Goal: Information Seeking & Learning: Check status

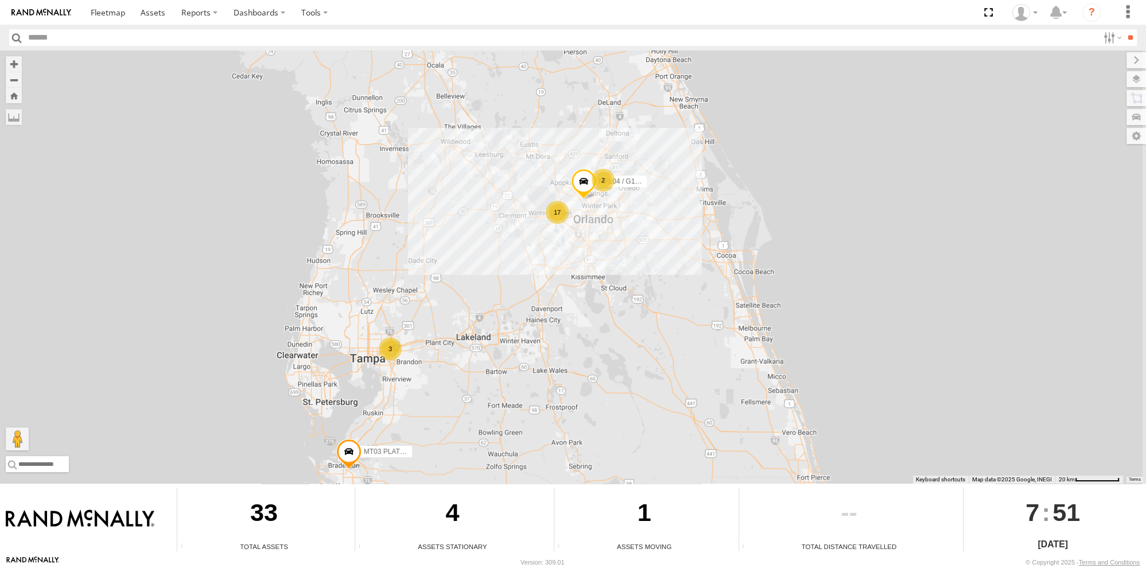
drag, startPoint x: 672, startPoint y: 167, endPoint x: 572, endPoint y: 226, distance: 116.1
click at [572, 226] on div "3 17 2 MFL04 / G1062828 MT03 PLATE # B4ISF" at bounding box center [573, 267] width 1146 height 433
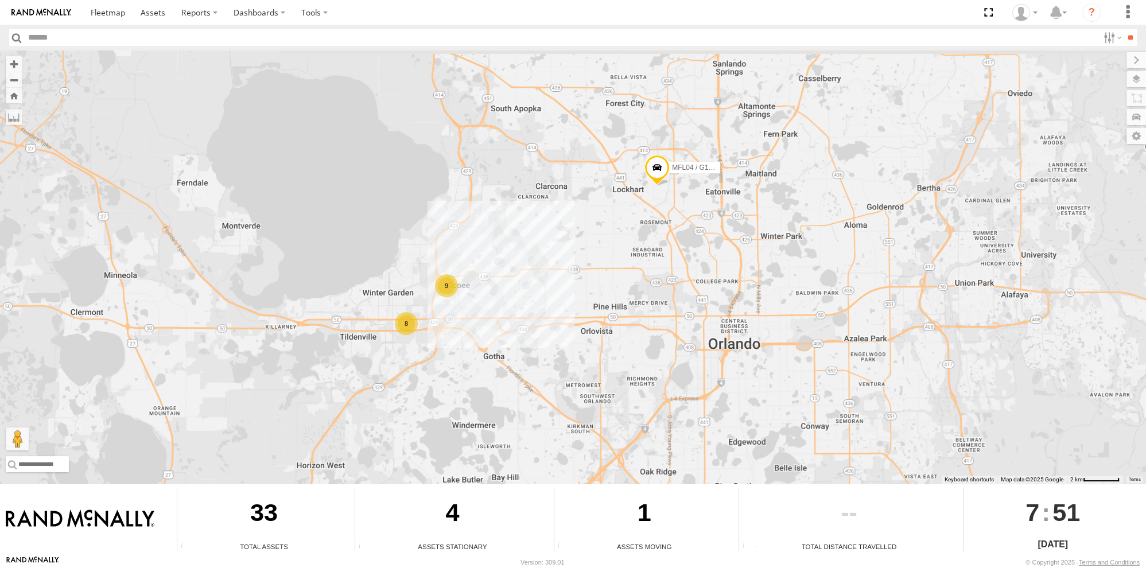
drag, startPoint x: 697, startPoint y: 140, endPoint x: 620, endPoint y: 211, distance: 104.4
click at [620, 211] on div "MFL04 / G1062828 MT03 PLATE # B4ISF MT04 PLATE # GJAA26 9 8" at bounding box center [573, 267] width 1146 height 433
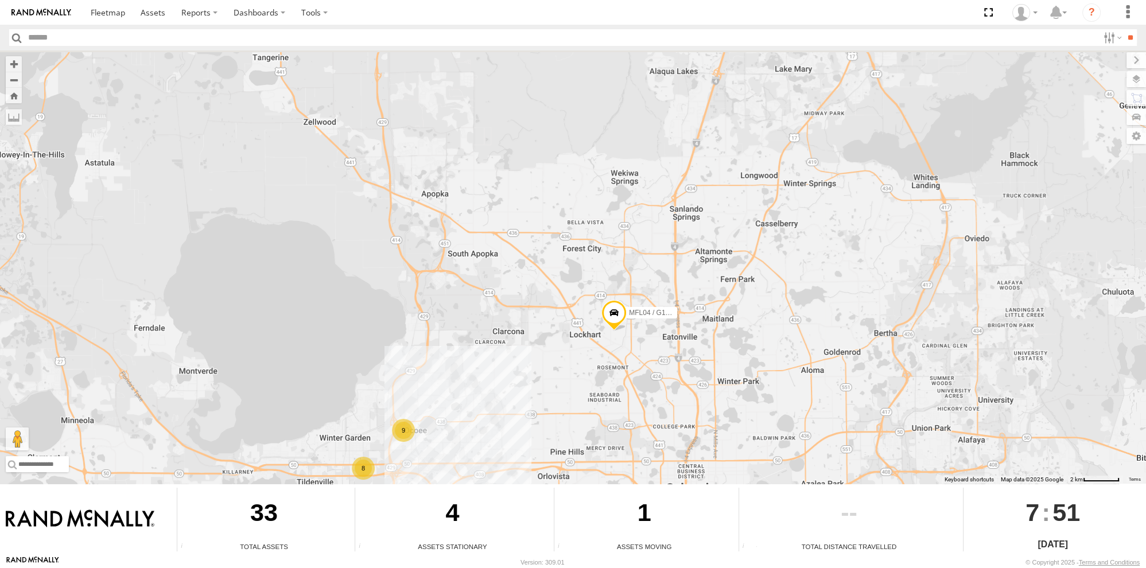
drag, startPoint x: 721, startPoint y: 163, endPoint x: 679, endPoint y: 304, distance: 146.7
click at [679, 304] on div "MFL04 / G1062828 MT03 PLATE # B4ISF MT04 PLATE # GJAA26 9 8" at bounding box center [573, 267] width 1146 height 433
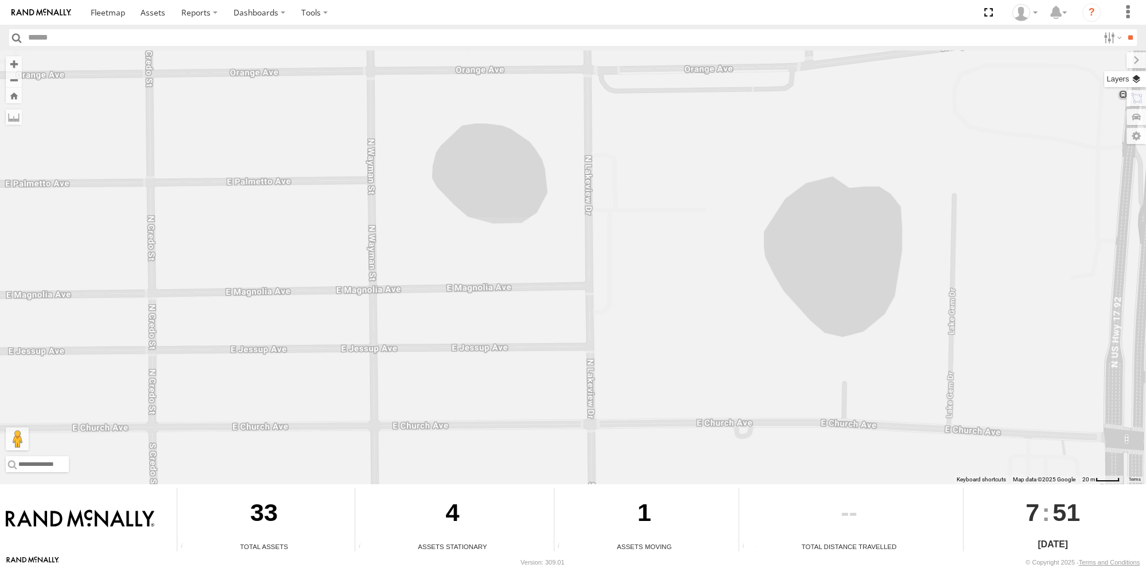
click at [1138, 79] on label at bounding box center [1125, 79] width 42 height 16
click at [0, 0] on span "Basemaps" at bounding box center [0, 0] width 0 height 0
click at [0, 0] on span "Roadmap" at bounding box center [0, 0] width 0 height 0
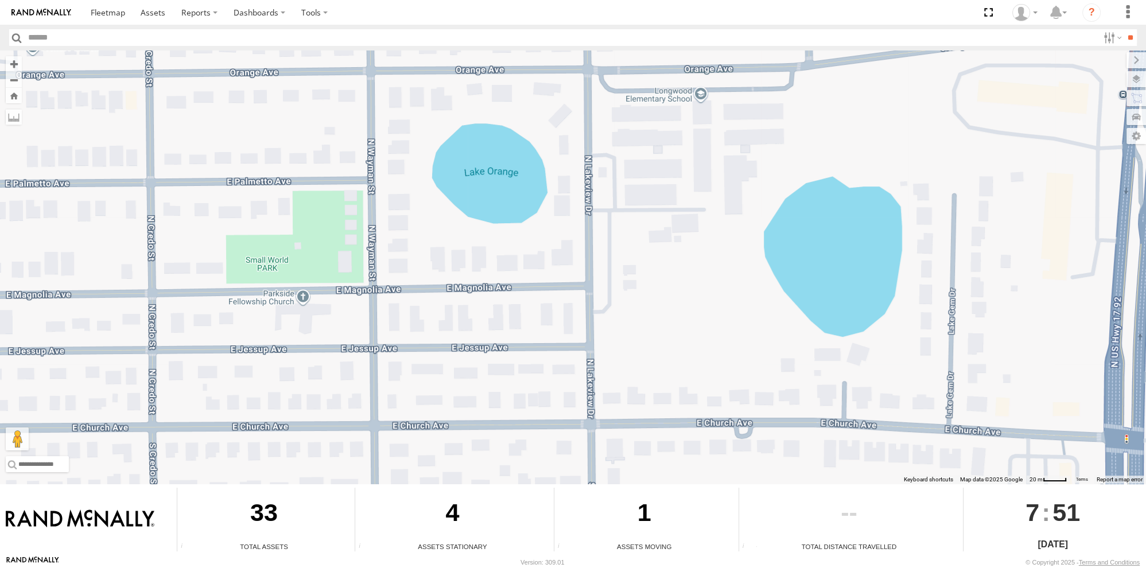
click at [669, 280] on div "MFL04 / G1062828 MT03 PLATE # B4ISF MT04 PLATE # GJAA26" at bounding box center [573, 267] width 1146 height 433
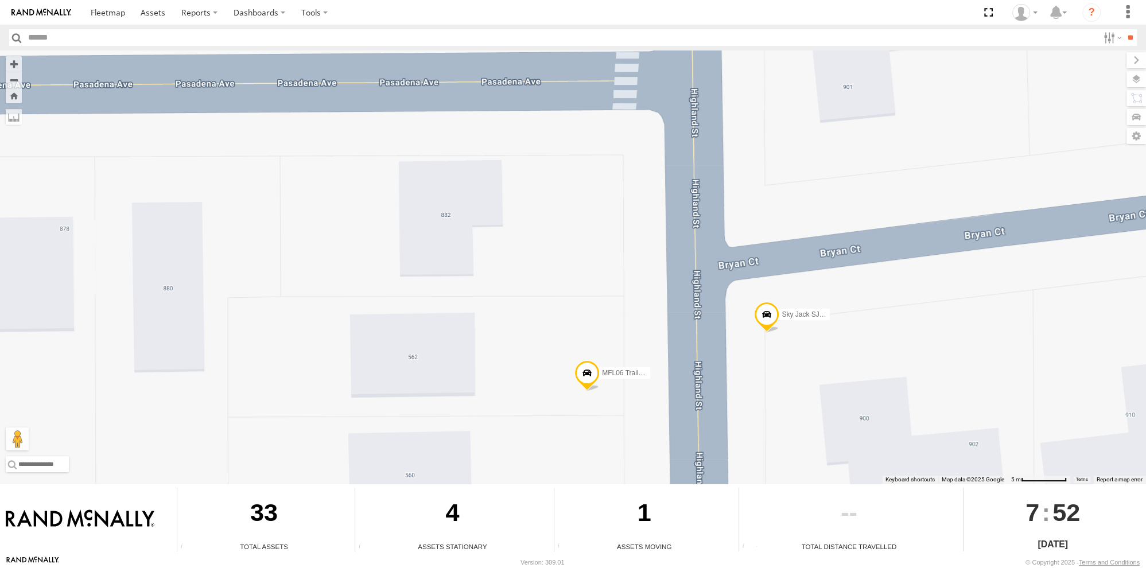
click at [593, 381] on span at bounding box center [587, 375] width 25 height 31
click at [764, 314] on span at bounding box center [766, 317] width 25 height 31
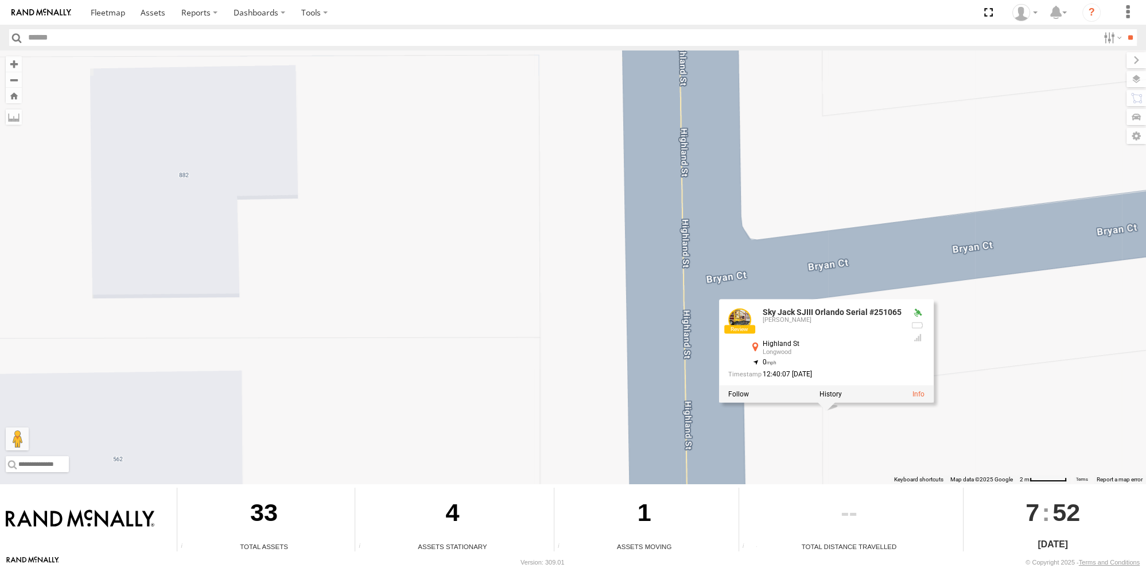
click at [744, 323] on link at bounding box center [739, 319] width 23 height 23
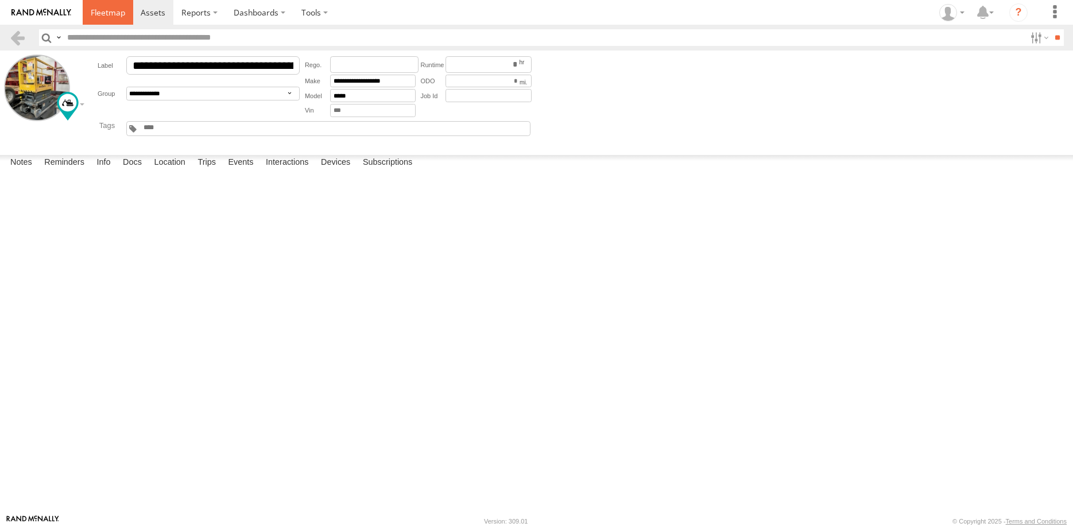
click at [118, 15] on span at bounding box center [108, 12] width 34 height 11
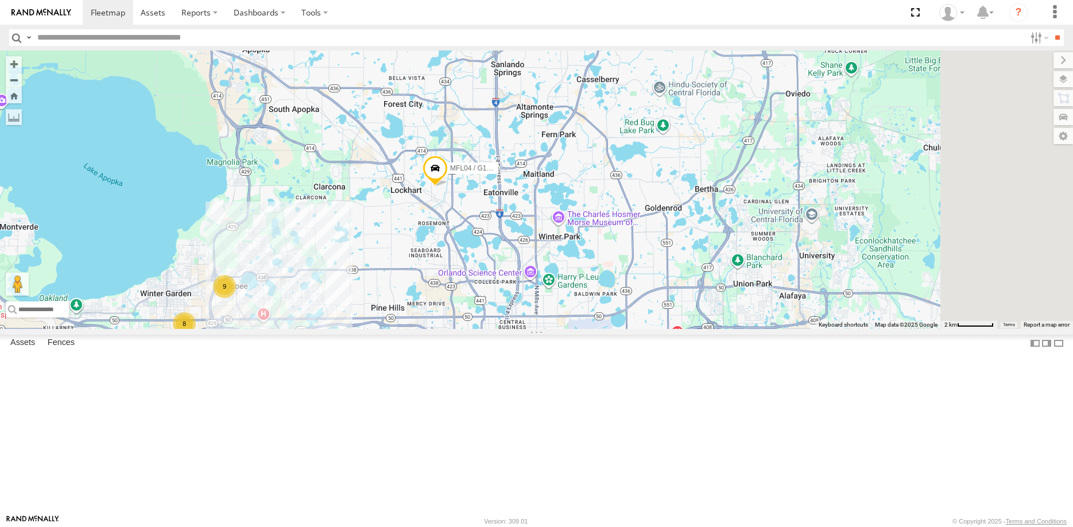
drag, startPoint x: 764, startPoint y: 137, endPoint x: 606, endPoint y: 283, distance: 215.3
click at [606, 283] on div "MFL04 / G1062828 MT03 PLATE # B4ISF MT04 PLATE # GJAA26 9 8" at bounding box center [536, 190] width 1073 height 278
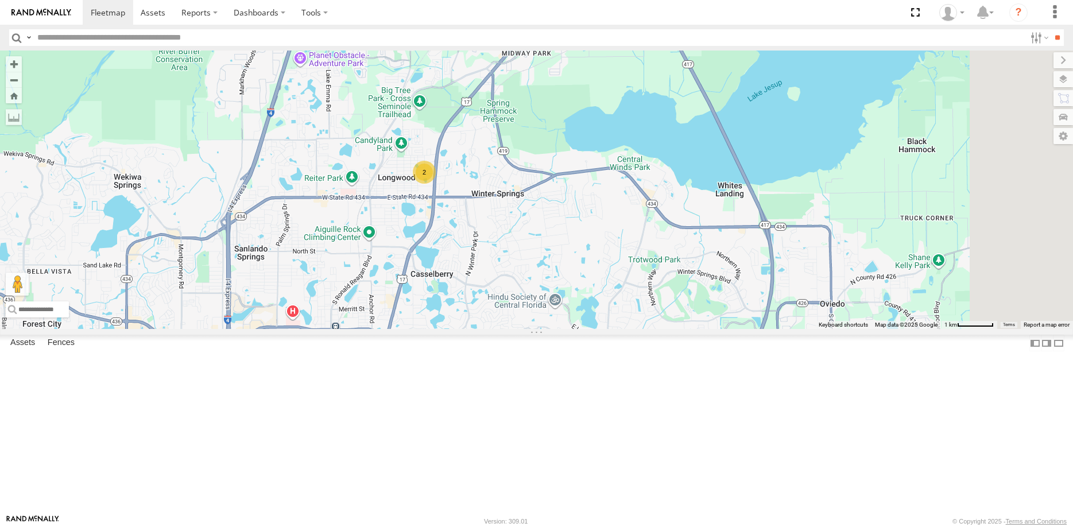
drag, startPoint x: 760, startPoint y: 207, endPoint x: 617, endPoint y: 334, distance: 191.5
click at [617, 329] on div "MFL04 / G1062828 MT03 PLATE # B4ISF MT04 PLATE # GJAA26 2" at bounding box center [536, 190] width 1073 height 278
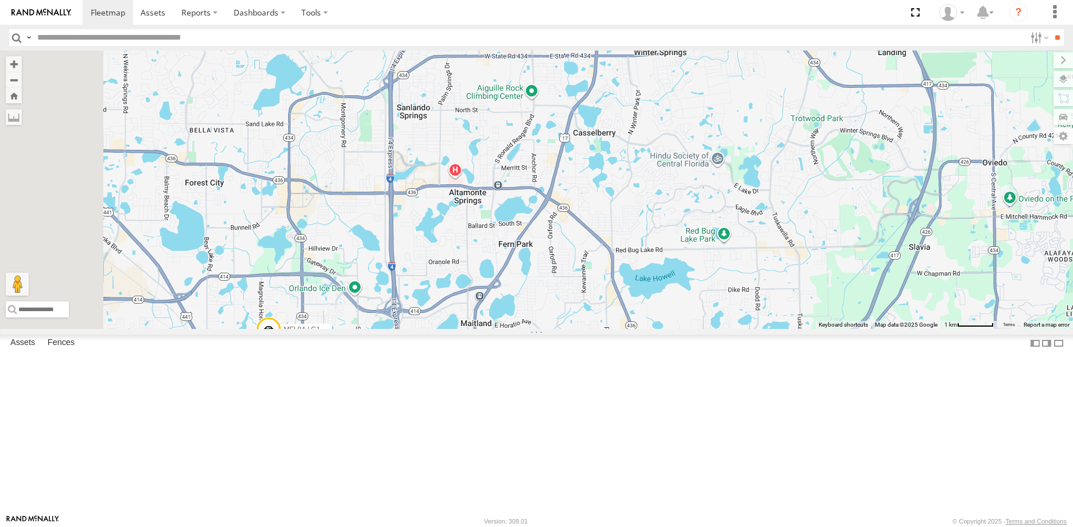
drag, startPoint x: 553, startPoint y: 343, endPoint x: 718, endPoint y: 201, distance: 217.7
click at [717, 201] on div "MFL04 / G1062828 MT03 PLATE # B4ISF MT04 PLATE # GJAA26 2" at bounding box center [536, 190] width 1073 height 278
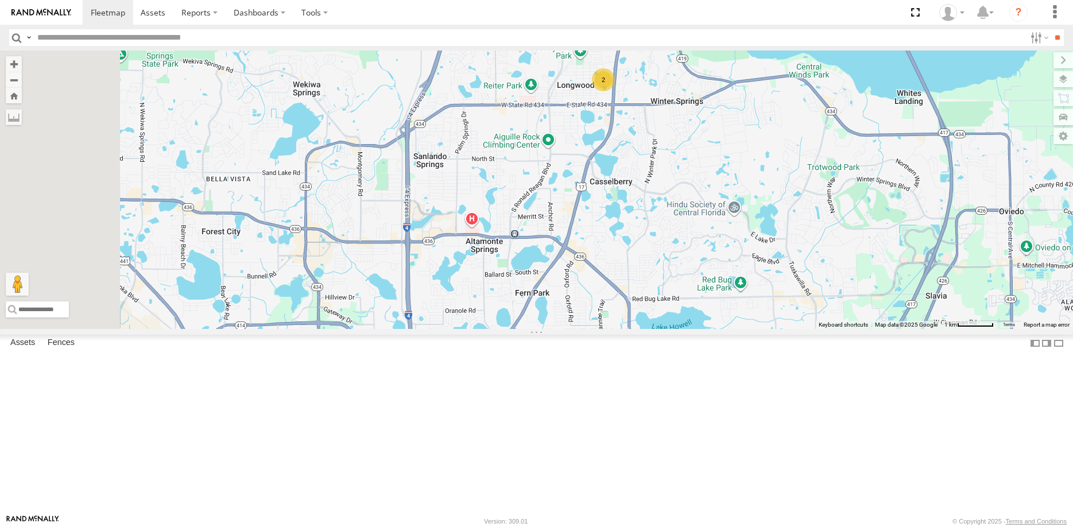
drag, startPoint x: 745, startPoint y: 173, endPoint x: 755, endPoint y: 239, distance: 66.7
click at [754, 239] on div "2 MFL04 / G1062828" at bounding box center [536, 190] width 1073 height 278
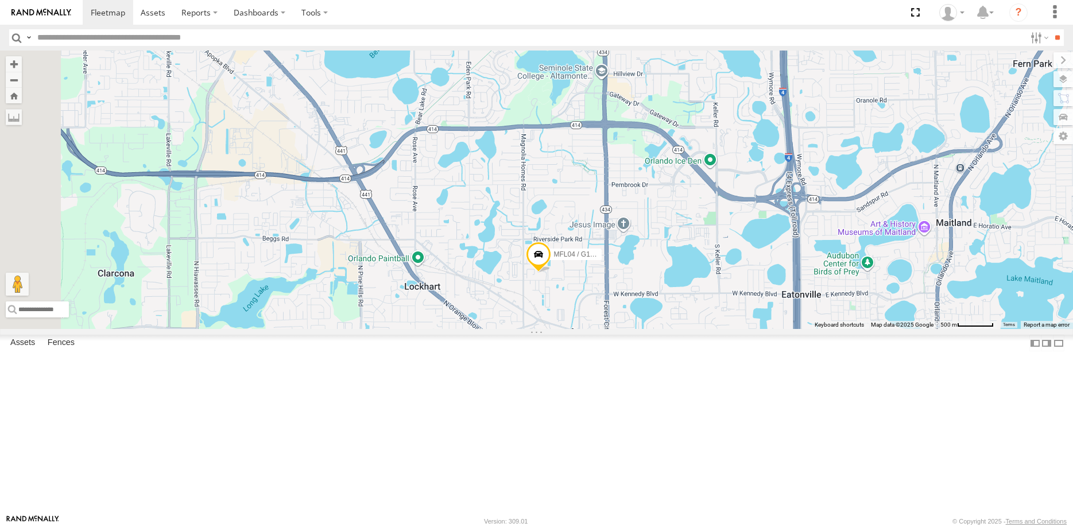
drag, startPoint x: 639, startPoint y: 362, endPoint x: 689, endPoint y: 360, distance: 49.4
click at [551, 272] on span at bounding box center [538, 256] width 25 height 31
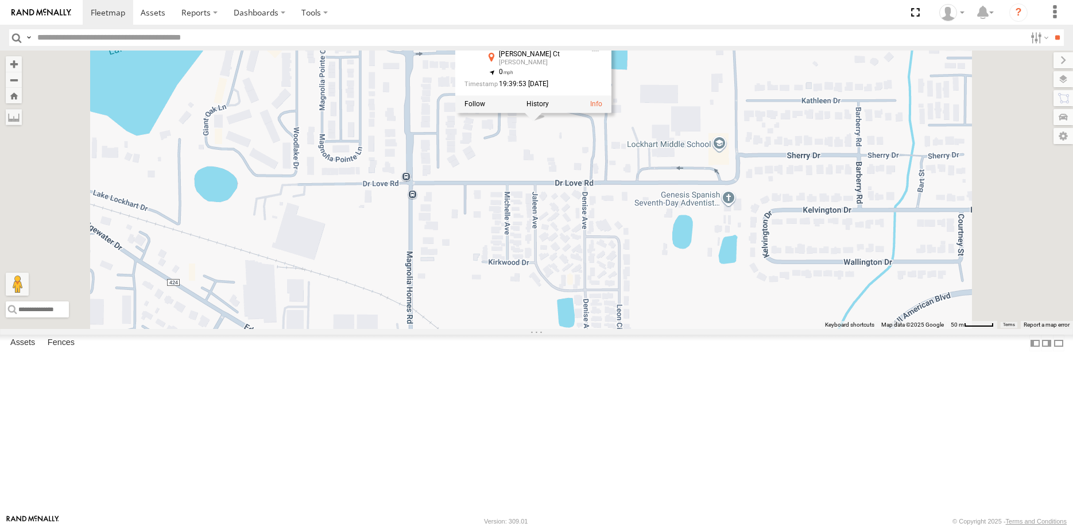
click at [732, 329] on div "MFL04 / G1062828 MFL04 / G1062828 Miner Orlando Brittany Chase Ct Victoria Chas…" at bounding box center [536, 190] width 1073 height 278
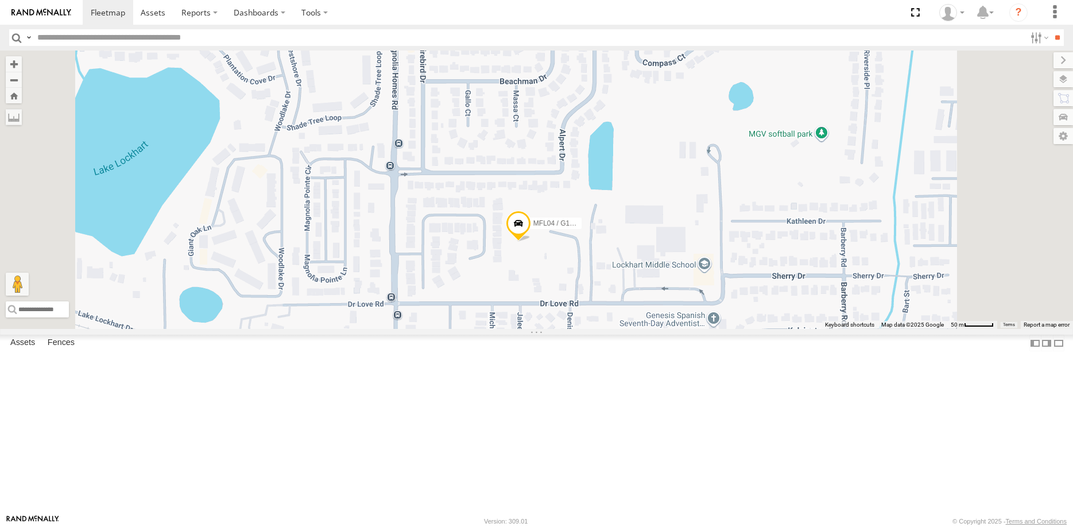
drag, startPoint x: 696, startPoint y: 237, endPoint x: 681, endPoint y: 361, distance: 124.9
click at [681, 329] on div "MFL04 / G1062828" at bounding box center [536, 190] width 1073 height 278
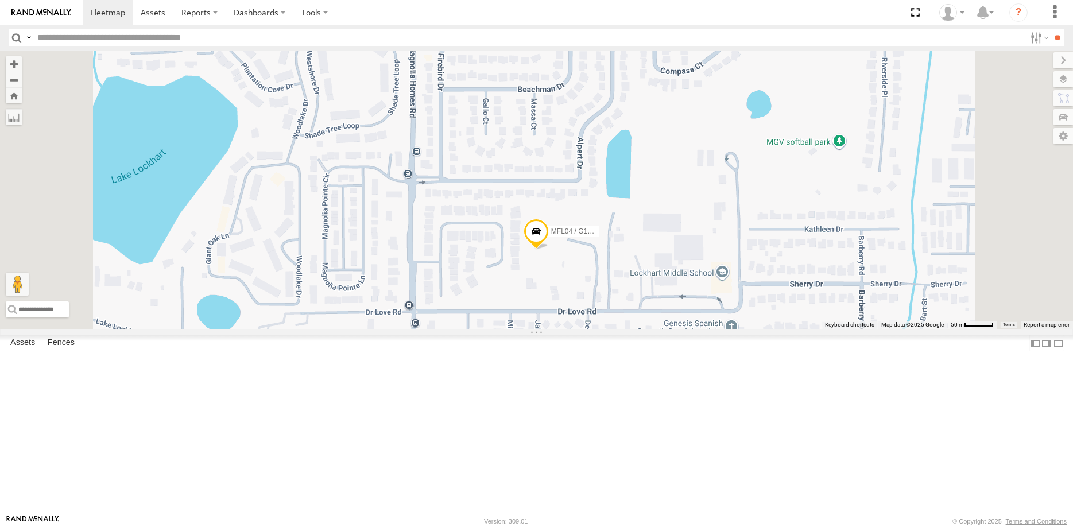
drag, startPoint x: 748, startPoint y: 358, endPoint x: 748, endPoint y: 271, distance: 87.2
click at [748, 271] on div "MFL04 / G1062828" at bounding box center [536, 190] width 1073 height 278
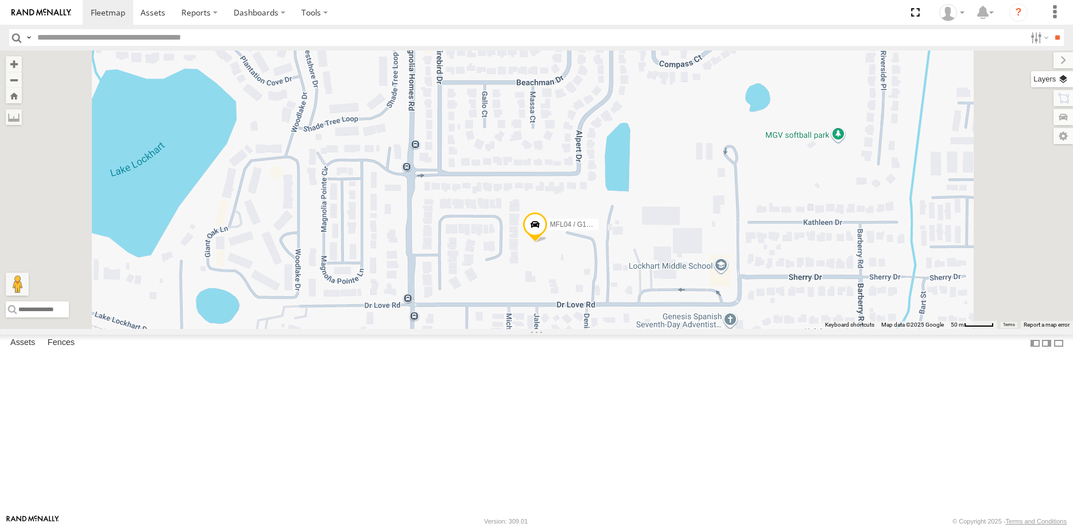
click at [1064, 79] on label at bounding box center [1052, 79] width 42 height 16
click at [0, 0] on span "Basemaps" at bounding box center [0, 0] width 0 height 0
click at [0, 0] on span "Satellite" at bounding box center [0, 0] width 0 height 0
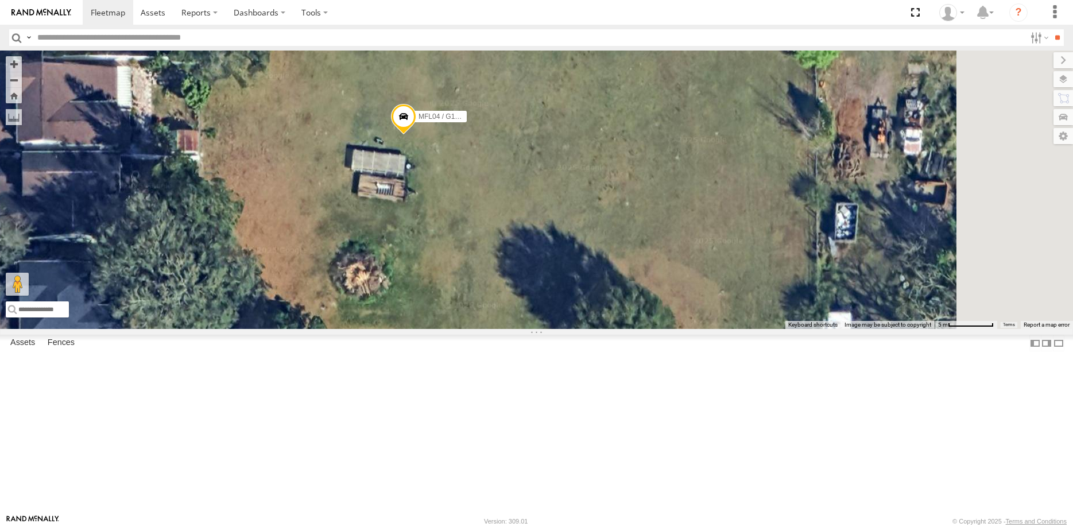
drag, startPoint x: 739, startPoint y: 296, endPoint x: 627, endPoint y: 251, distance: 121.1
click at [627, 251] on div "MFL04 / G1062828" at bounding box center [536, 190] width 1073 height 278
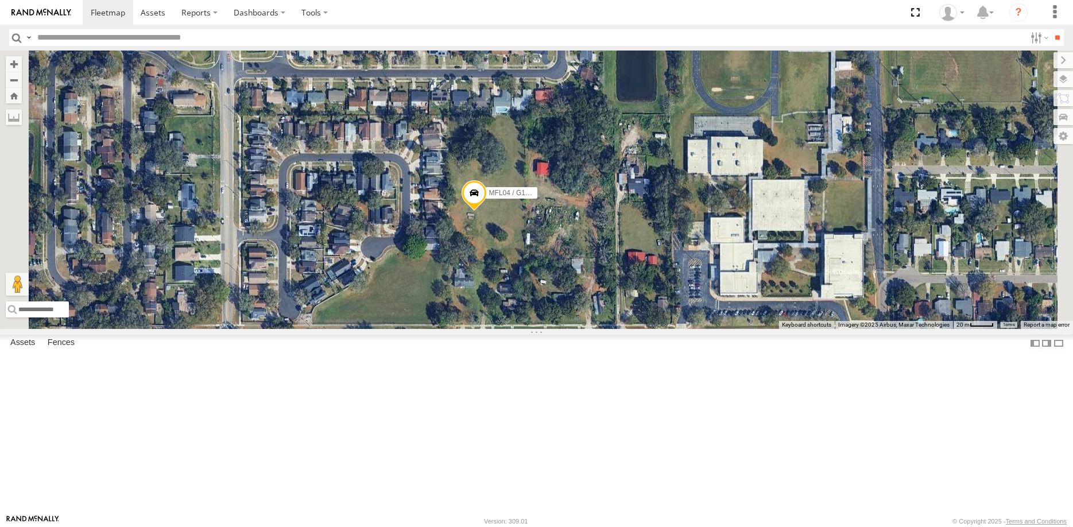
drag, startPoint x: 715, startPoint y: 302, endPoint x: 641, endPoint y: 308, distance: 73.7
click at [641, 308] on div "MFL04 / G1062828" at bounding box center [536, 190] width 1073 height 278
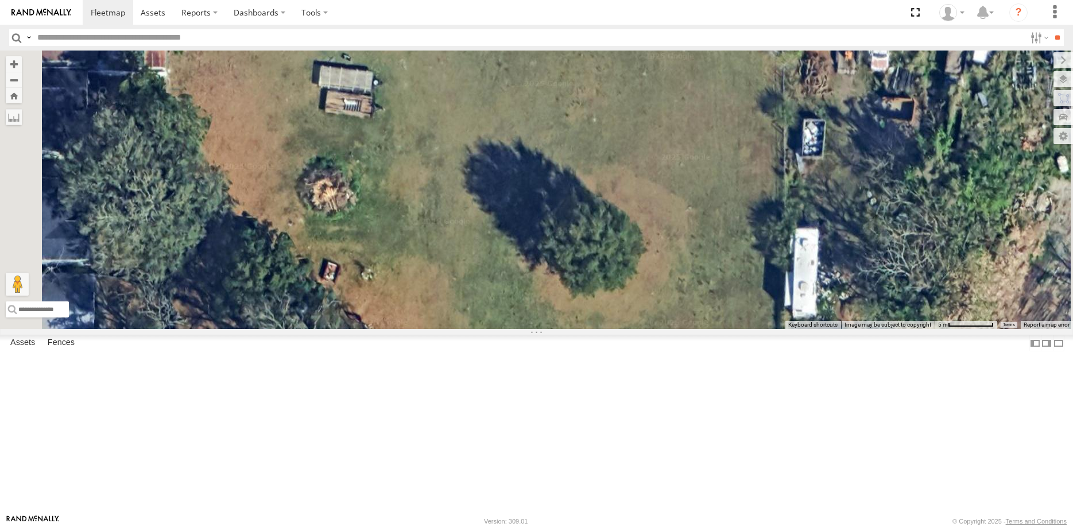
drag, startPoint x: 542, startPoint y: 347, endPoint x: 548, endPoint y: 178, distance: 168.3
click at [548, 178] on div "MFL04 / G1062828" at bounding box center [536, 190] width 1073 height 278
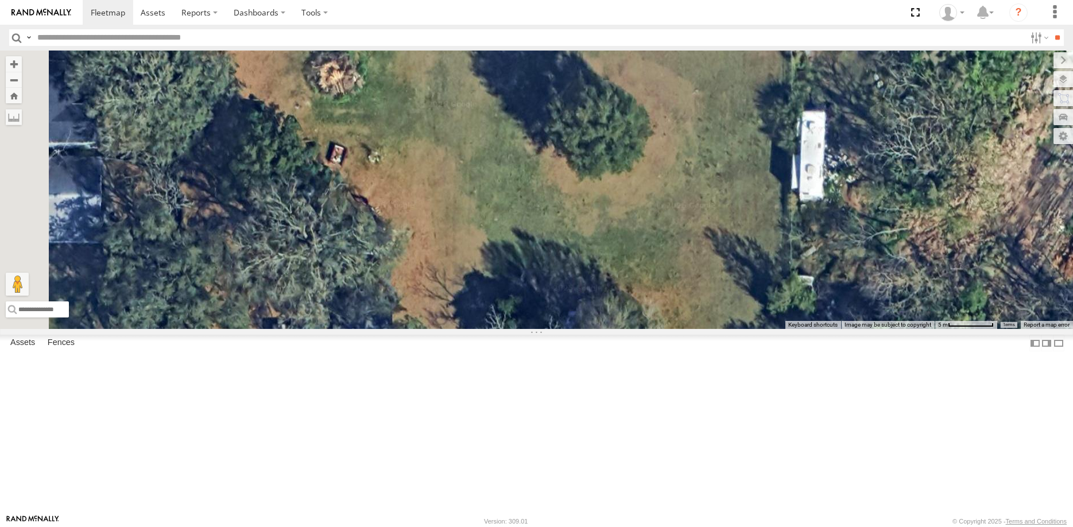
drag, startPoint x: 628, startPoint y: 328, endPoint x: 630, endPoint y: 206, distance: 121.7
click at [630, 207] on div "MFL04 / G1062828" at bounding box center [536, 190] width 1073 height 278
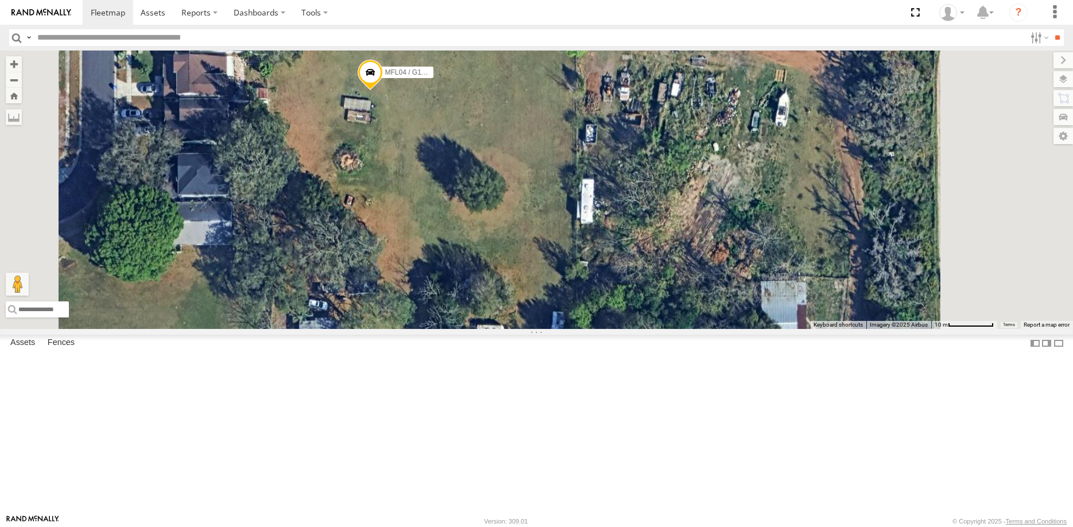
drag, startPoint x: 659, startPoint y: 421, endPoint x: 589, endPoint y: 453, distance: 76.5
click at [589, 329] on div "MFL04 / G1062828" at bounding box center [536, 190] width 1073 height 278
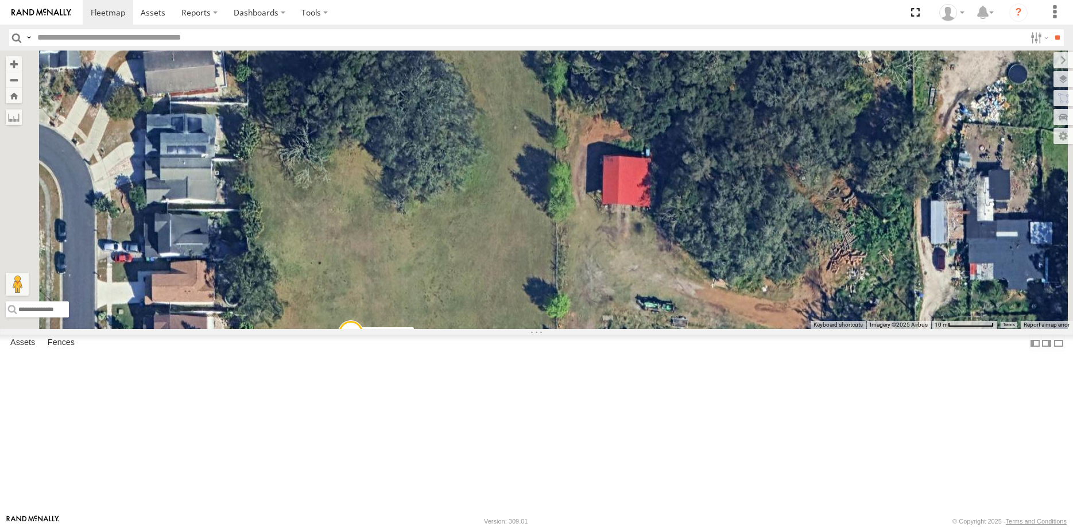
drag, startPoint x: 567, startPoint y: 209, endPoint x: 547, endPoint y: 472, distance: 263.6
click at [547, 329] on div "MFL04 / G1062828" at bounding box center [536, 190] width 1073 height 278
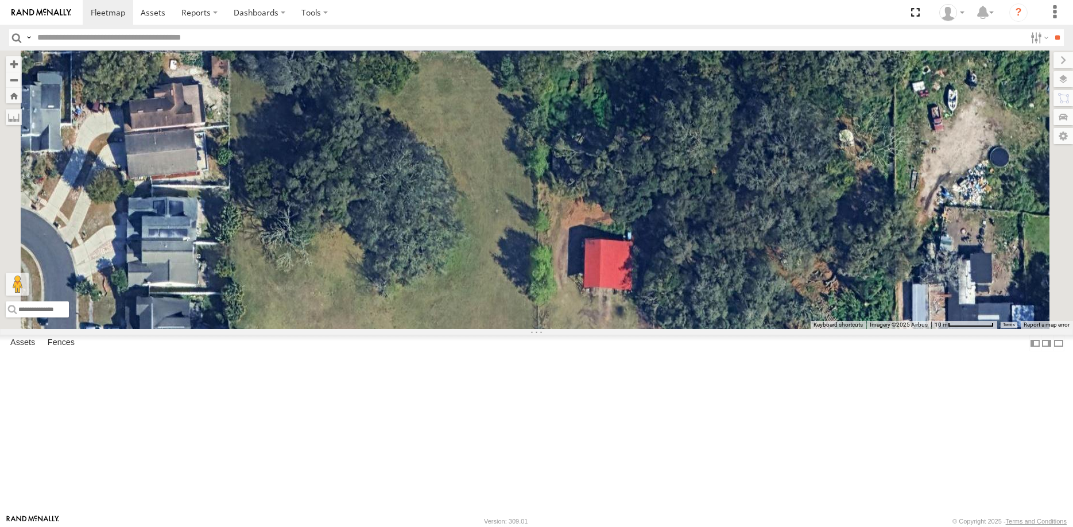
drag, startPoint x: 528, startPoint y: 289, endPoint x: 504, endPoint y: 277, distance: 27.0
click at [504, 269] on div "MFL04 / G1062828" at bounding box center [536, 190] width 1073 height 278
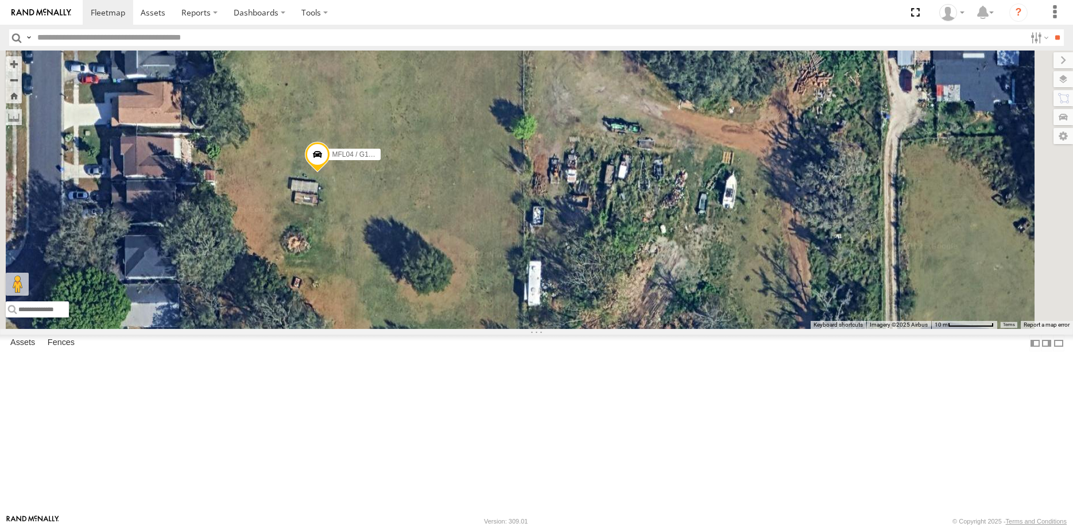
drag, startPoint x: 515, startPoint y: 413, endPoint x: 511, endPoint y: 176, distance: 236.5
click at [508, 177] on div "MFL04 / G1062828" at bounding box center [536, 190] width 1073 height 278
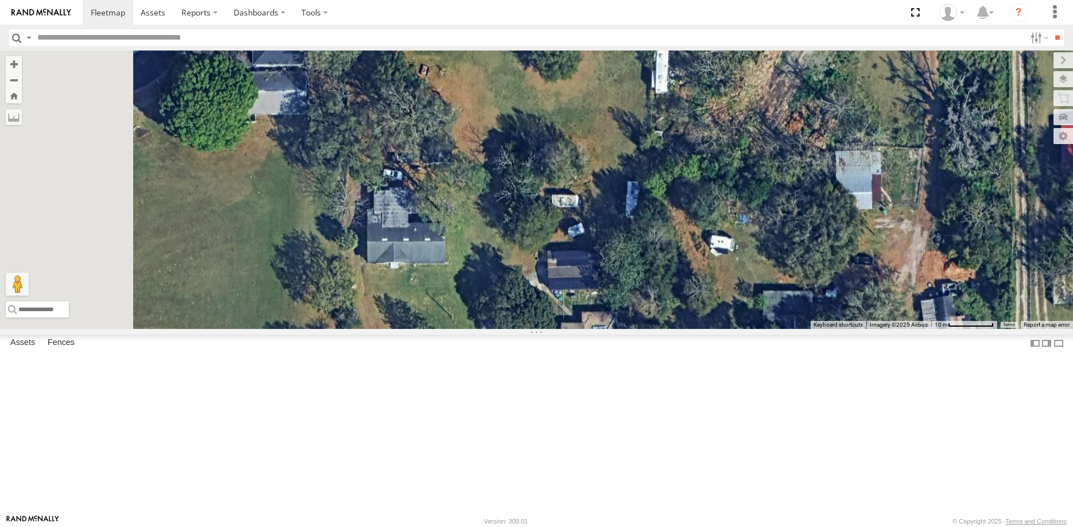
drag, startPoint x: 480, startPoint y: 388, endPoint x: 610, endPoint y: 223, distance: 210.0
click at [610, 223] on div "MFL04 / G1062828" at bounding box center [536, 190] width 1073 height 278
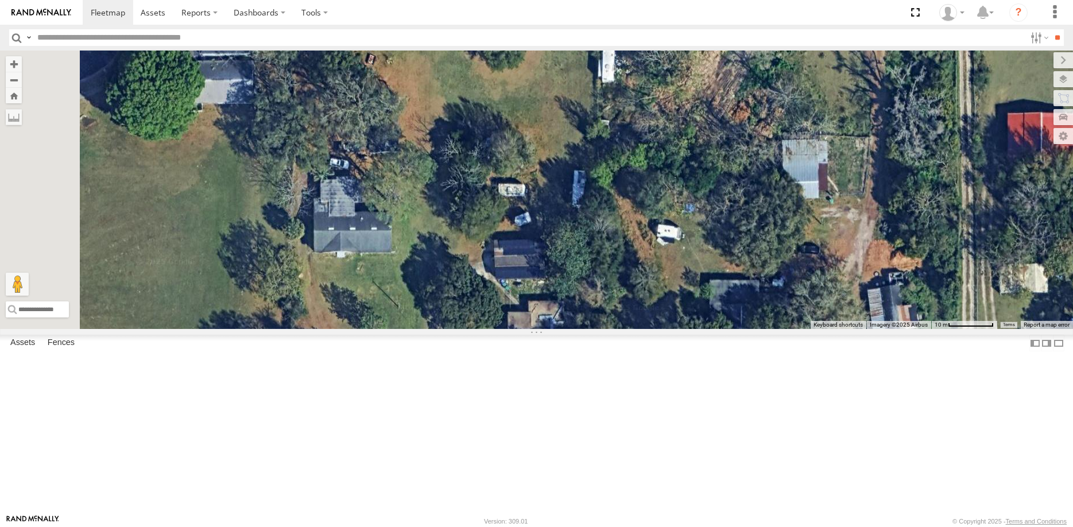
drag, startPoint x: 650, startPoint y: 403, endPoint x: 600, endPoint y: 401, distance: 50.6
click at [600, 329] on div "MFL04 / G1062828" at bounding box center [536, 190] width 1073 height 278
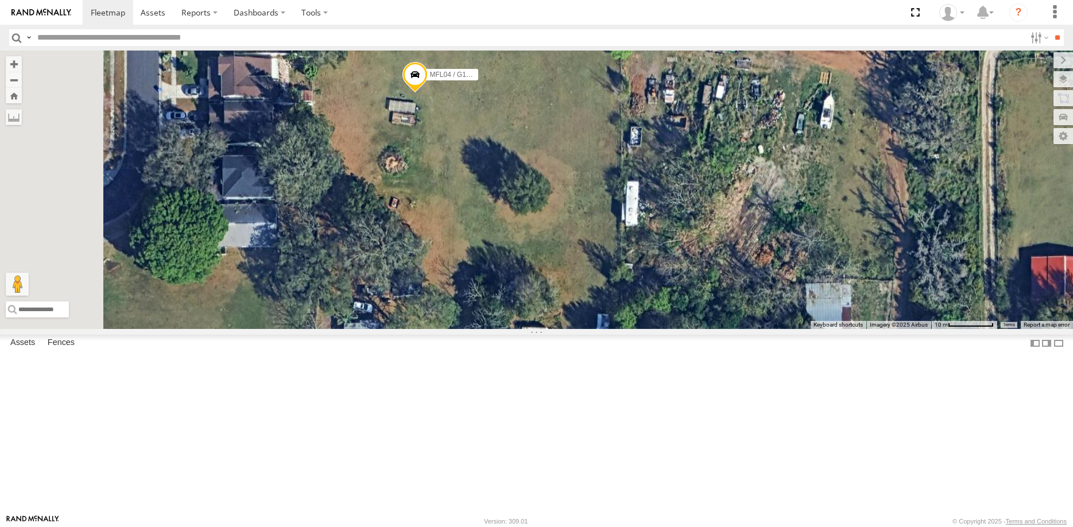
drag, startPoint x: 597, startPoint y: 357, endPoint x: 625, endPoint y: 485, distance: 131.0
click at [625, 329] on div "MFL04 / G1062828" at bounding box center [536, 190] width 1073 height 278
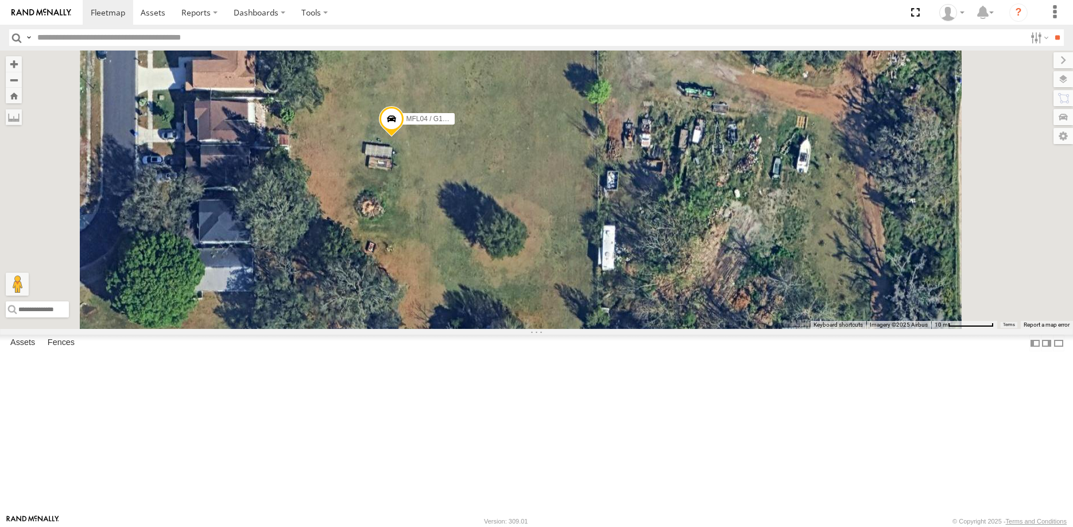
click at [0, 0] on span "Roadmap" at bounding box center [0, 0] width 0 height 0
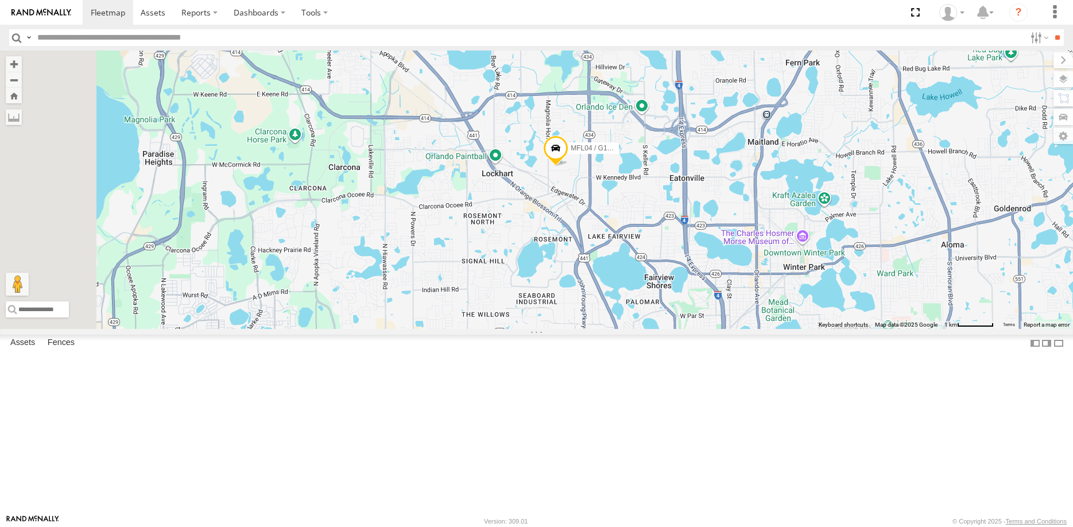
drag, startPoint x: 541, startPoint y: 388, endPoint x: 668, endPoint y: 292, distance: 159.3
click at [668, 292] on div "MFL04 / G1062828 MFL06 Trailer Orlando" at bounding box center [536, 190] width 1073 height 278
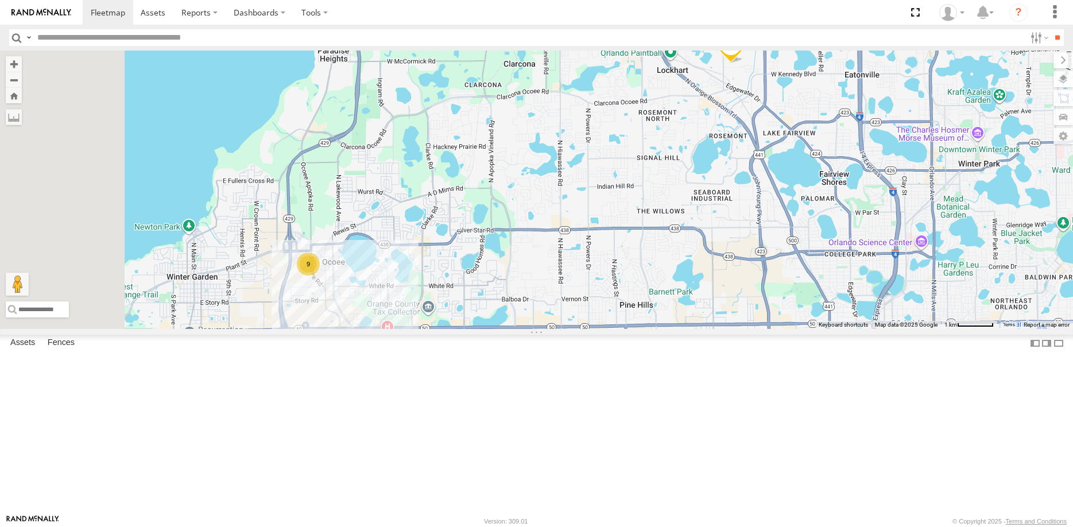
drag, startPoint x: 614, startPoint y: 407, endPoint x: 789, endPoint y: 302, distance: 203.9
click at [789, 302] on div "MFL04 / G1062828 MFL06 Trailer Orlando 9" at bounding box center [536, 190] width 1073 height 278
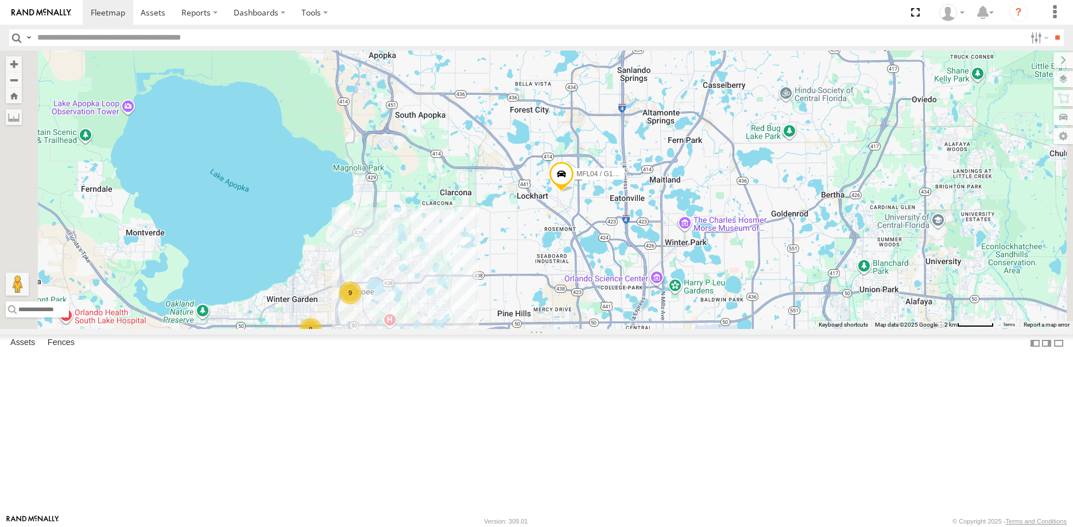
drag, startPoint x: 746, startPoint y: 307, endPoint x: 641, endPoint y: 361, distance: 118.6
click at [641, 329] on div "MFL04 / G1062828 9 8 2" at bounding box center [536, 190] width 1073 height 278
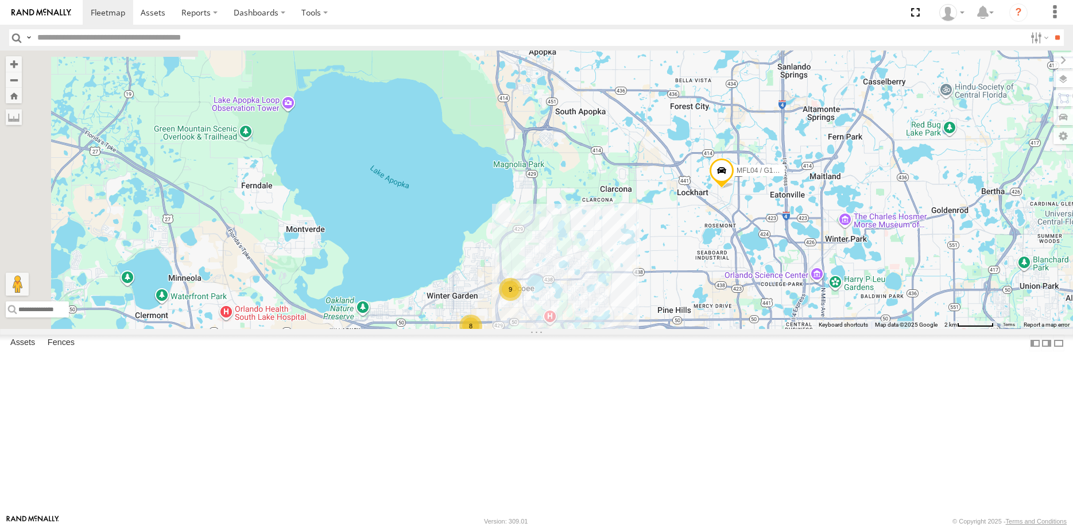
drag, startPoint x: 669, startPoint y: 351, endPoint x: 853, endPoint y: 347, distance: 184.8
click at [853, 329] on div "MFL04 / G1062828 9 8 2" at bounding box center [536, 190] width 1073 height 278
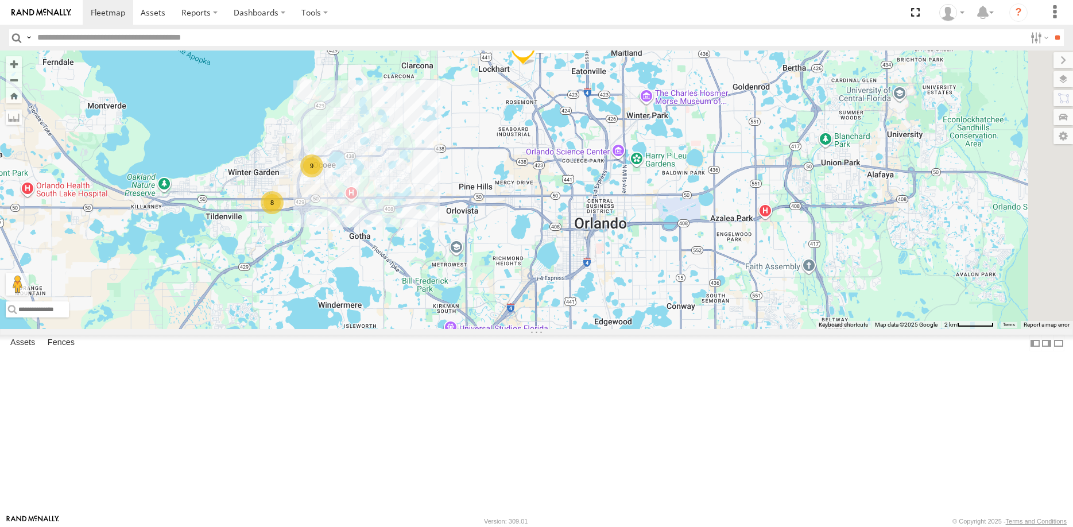
drag, startPoint x: 779, startPoint y: 381, endPoint x: 577, endPoint y: 258, distance: 237.2
click at [577, 258] on div "MFL04 / G1062828 9 8 2" at bounding box center [536, 190] width 1073 height 278
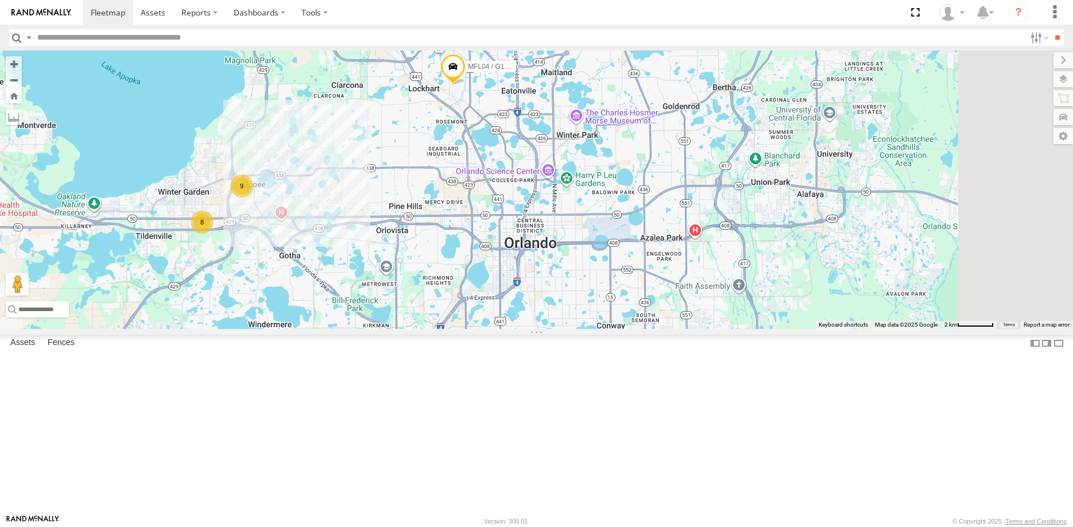
drag, startPoint x: 748, startPoint y: 296, endPoint x: 680, endPoint y: 314, distance: 70.2
click at [680, 314] on div "MFL04 / G1062828 9 8 2" at bounding box center [536, 190] width 1073 height 278
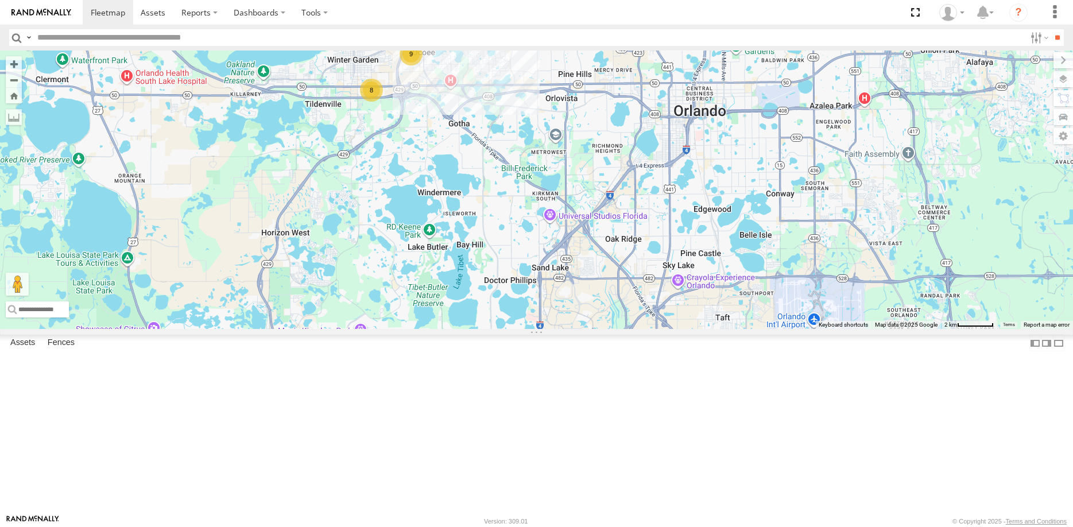
drag, startPoint x: 537, startPoint y: 398, endPoint x: 707, endPoint y: 266, distance: 214.7
click at [707, 266] on div "MFL04 / G1062828 9 8 2" at bounding box center [536, 190] width 1073 height 278
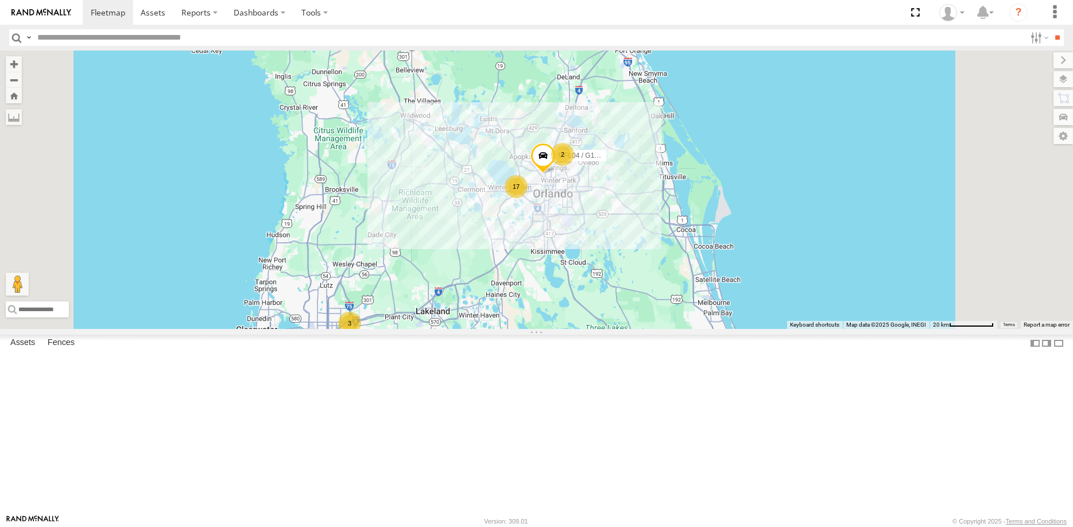
drag, startPoint x: 765, startPoint y: 262, endPoint x: 663, endPoint y: 351, distance: 134.7
click at [664, 329] on div "MFL04 / G1062828 3 17 2 MT03 PLATE # B4ISF" at bounding box center [536, 190] width 1073 height 278
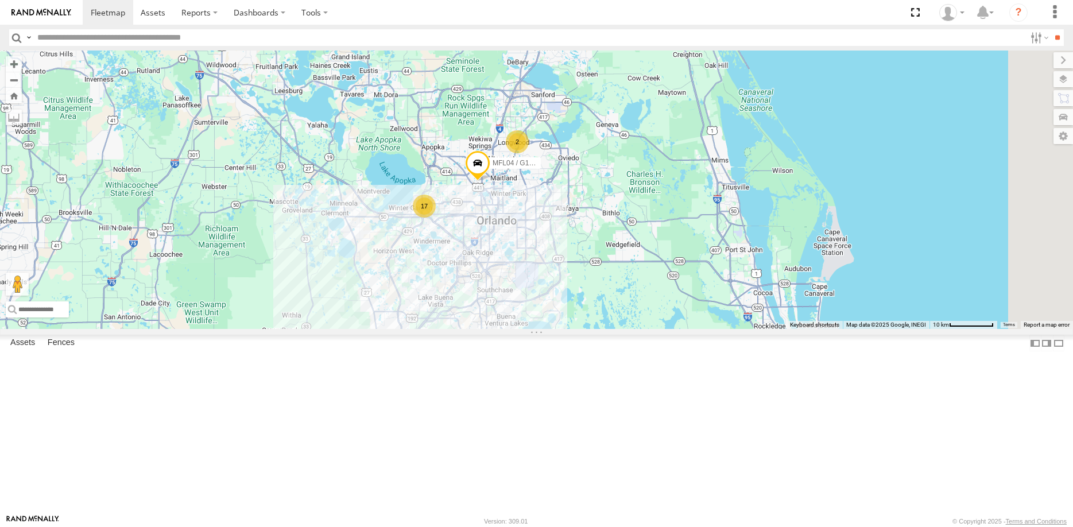
drag, startPoint x: 835, startPoint y: 399, endPoint x: 679, endPoint y: 362, distance: 160.6
click at [679, 329] on div "MFL04 / G1062828 MT03 PLATE # B4ISF 17 2" at bounding box center [536, 190] width 1073 height 278
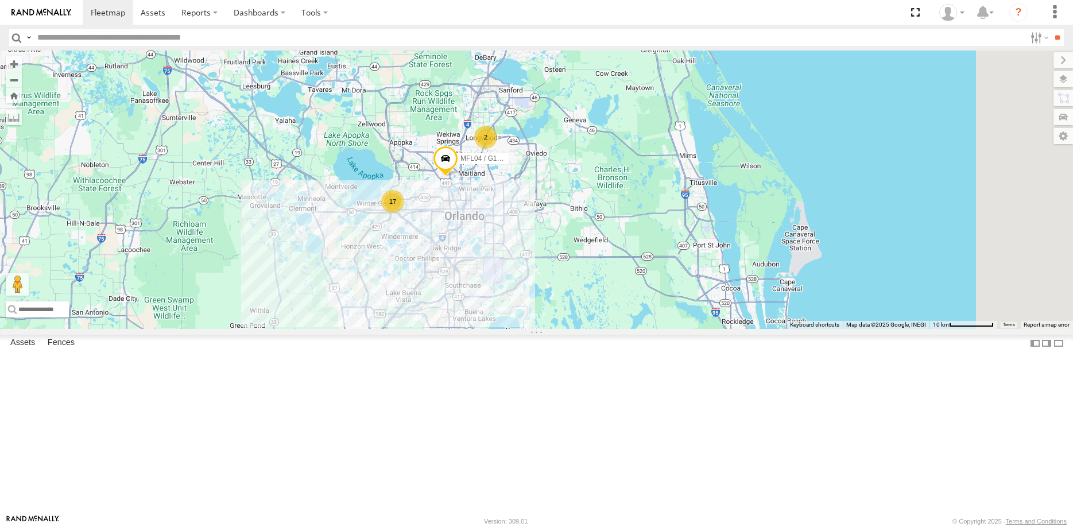
drag, startPoint x: 786, startPoint y: 364, endPoint x: 657, endPoint y: 339, distance: 131.0
click at [657, 329] on div "MFL04 / G1062828 MT03 PLATE # B4ISF 17 2" at bounding box center [536, 190] width 1073 height 278
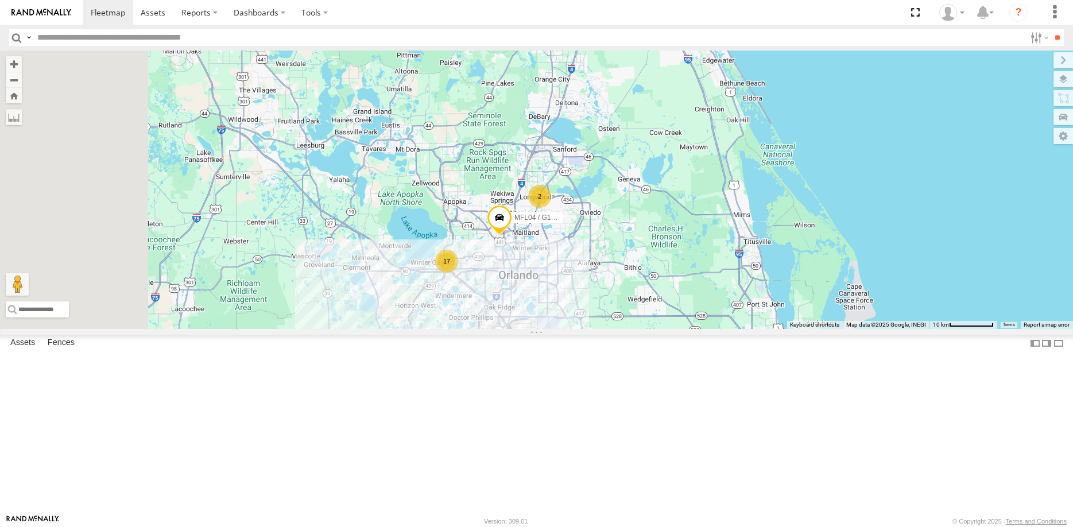
drag, startPoint x: 613, startPoint y: 262, endPoint x: 736, endPoint y: 331, distance: 141.1
click at [739, 329] on div "17 2 MFL04 / G1062828" at bounding box center [536, 190] width 1073 height 278
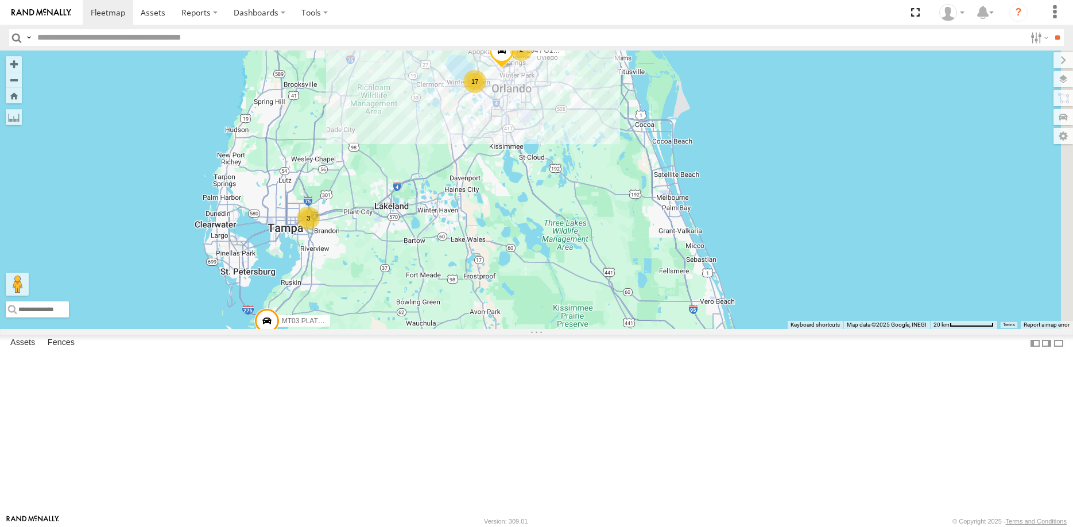
drag, startPoint x: 708, startPoint y: 382, endPoint x: 570, endPoint y: 438, distance: 148.6
click at [570, 329] on div "3 17 2 MFL04 / G1062828 MT03 PLATE # B4ISF" at bounding box center [536, 190] width 1073 height 278
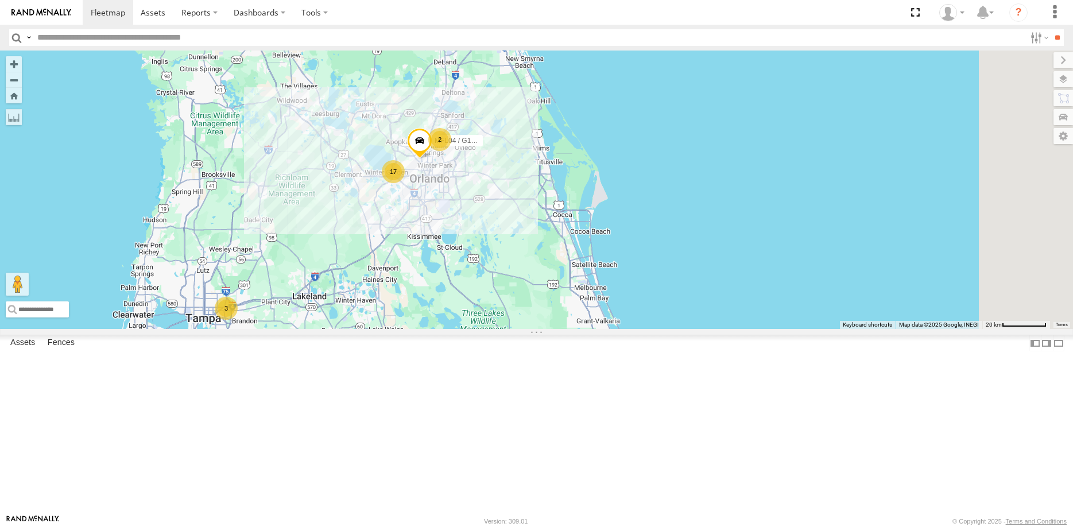
drag, startPoint x: 707, startPoint y: 329, endPoint x: 642, endPoint y: 344, distance: 66.6
click at [645, 329] on div "3 17 2 MFL04 / G1062828 MT03 PLATE # B4ISF" at bounding box center [536, 190] width 1073 height 278
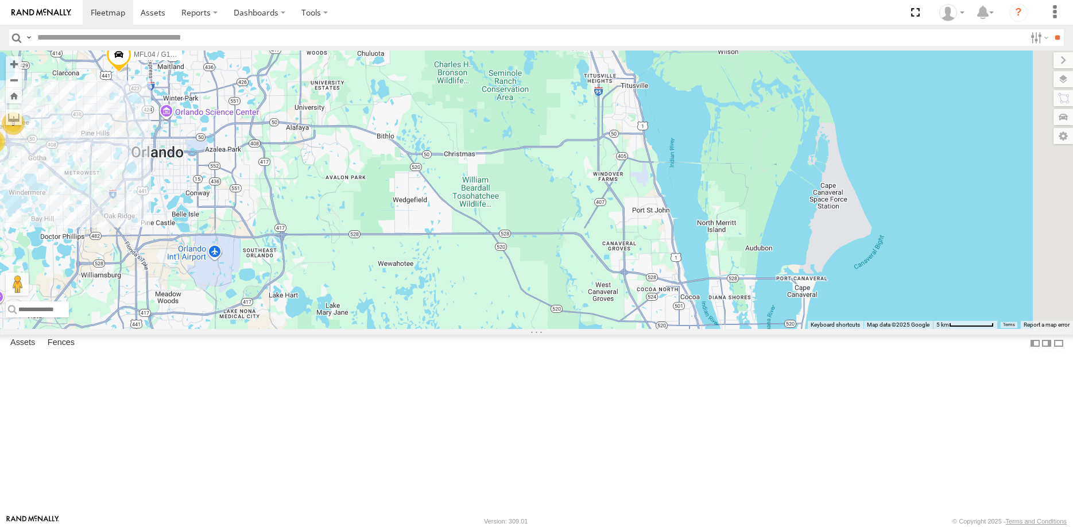
drag, startPoint x: 816, startPoint y: 337, endPoint x: 540, endPoint y: 333, distance: 276.7
click at [540, 329] on div "MFL04 / G1062828 MT03 PLATE # B4ISF 9 8 2" at bounding box center [536, 190] width 1073 height 278
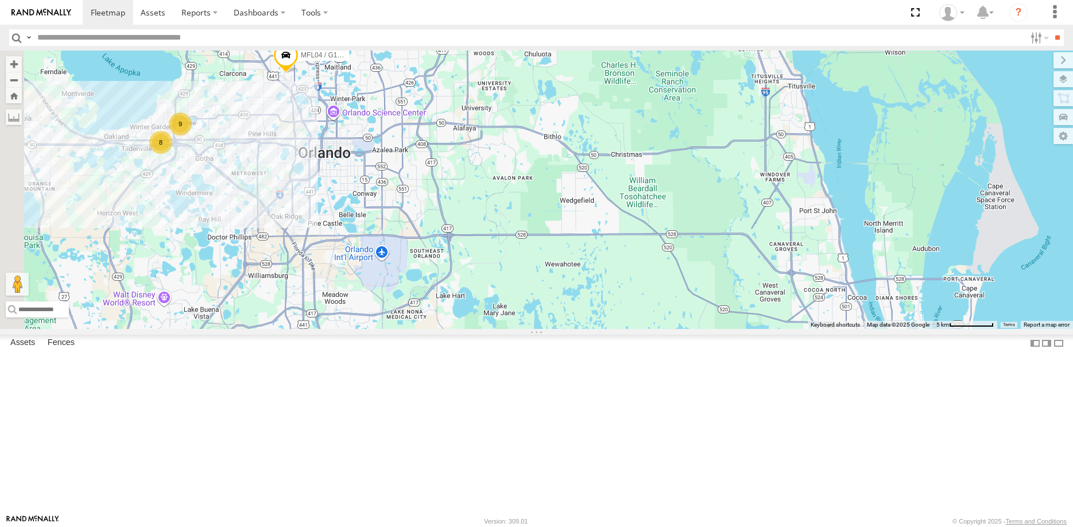
drag, startPoint x: 496, startPoint y: 334, endPoint x: 664, endPoint y: 335, distance: 168.2
click at [664, 329] on div "MFL04 / G1062828 MT03 PLATE # B4ISF 9 8 2" at bounding box center [536, 190] width 1073 height 278
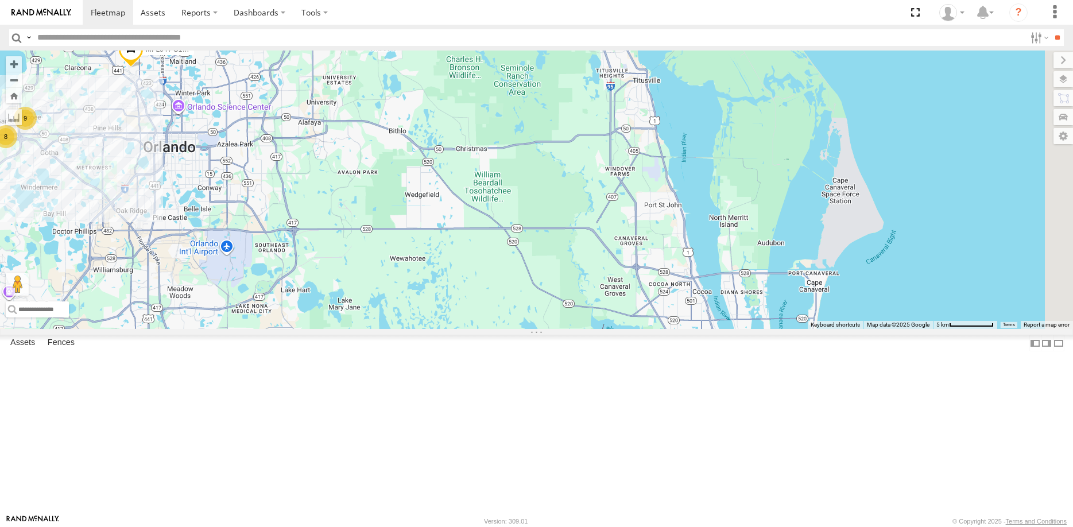
drag, startPoint x: 729, startPoint y: 331, endPoint x: 556, endPoint y: 324, distance: 173.4
click at [556, 324] on div "MFL04 / G1062828 MT03 PLATE # B4ISF 9 8 2" at bounding box center [536, 190] width 1073 height 278
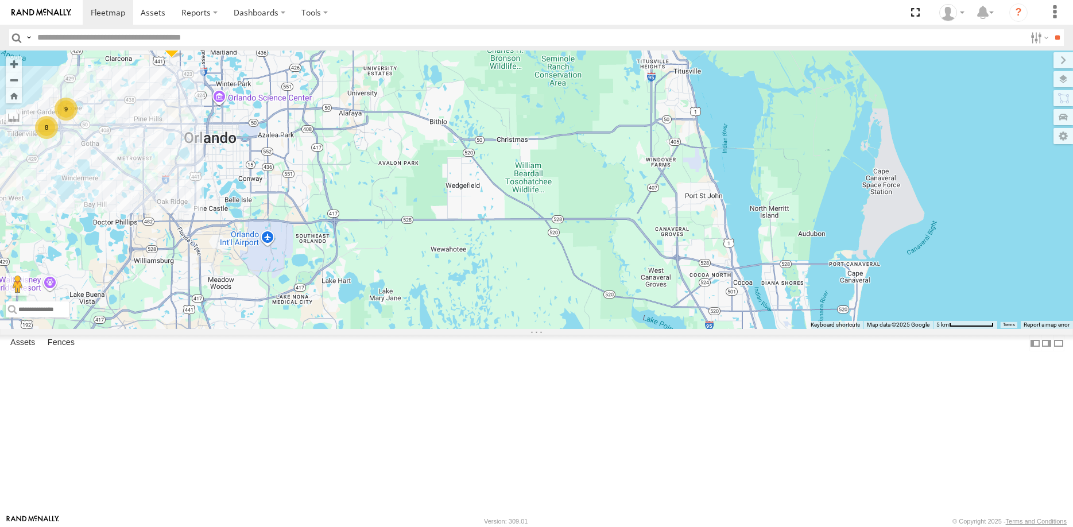
drag, startPoint x: 498, startPoint y: 328, endPoint x: 573, endPoint y: 323, distance: 75.4
click at [574, 321] on div "MFL04 / G1062828 MT03 PLATE # B4ISF 9 8 2" at bounding box center [536, 190] width 1073 height 278
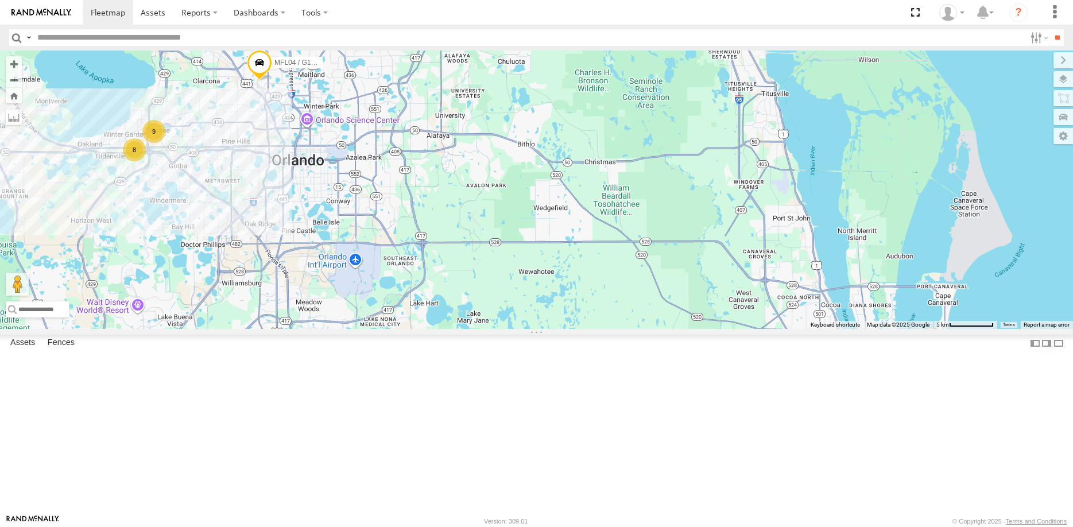
drag, startPoint x: 488, startPoint y: 311, endPoint x: 562, endPoint y: 333, distance: 76.8
click at [562, 329] on div "MFL04 / G1062828 MT03 PLATE # B4ISF 9 8 2" at bounding box center [536, 190] width 1073 height 278
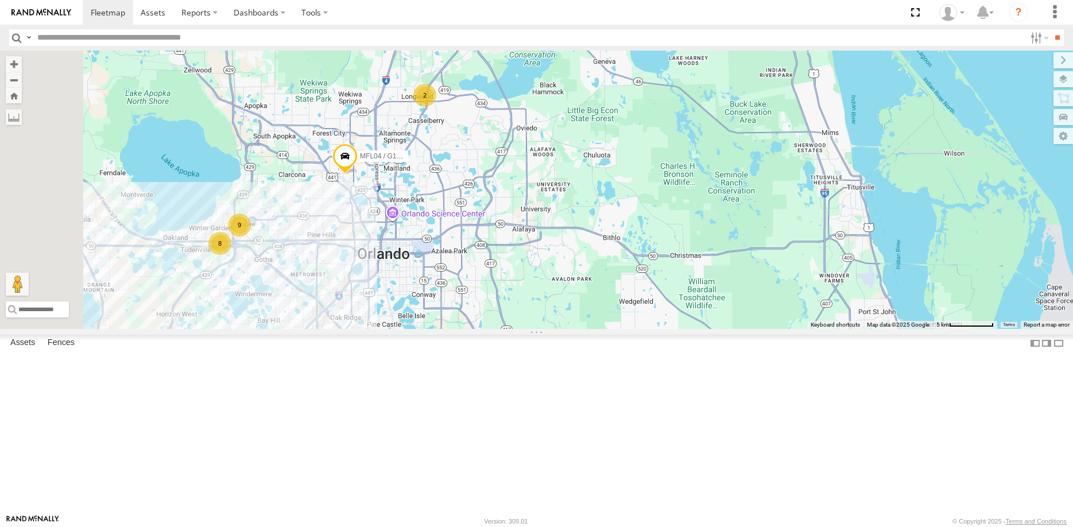
drag, startPoint x: 552, startPoint y: 226, endPoint x: 630, endPoint y: 305, distance: 111.2
click at [630, 305] on div "MFL04 / G1062828 MT03 PLATE # B4ISF 9 8 2" at bounding box center [536, 190] width 1073 height 278
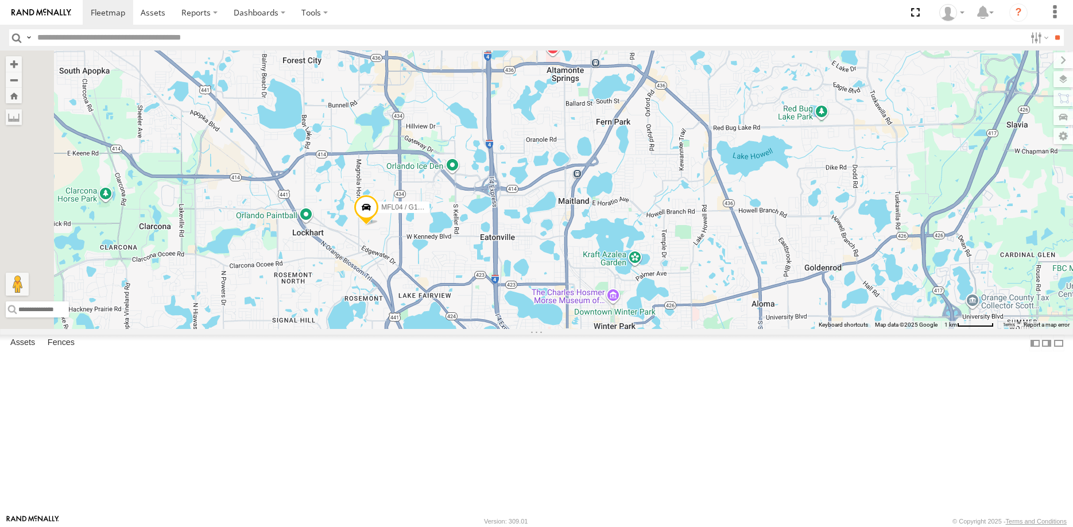
drag, startPoint x: 418, startPoint y: 250, endPoint x: 515, endPoint y: 292, distance: 106.0
click at [379, 226] on span at bounding box center [366, 210] width 25 height 31
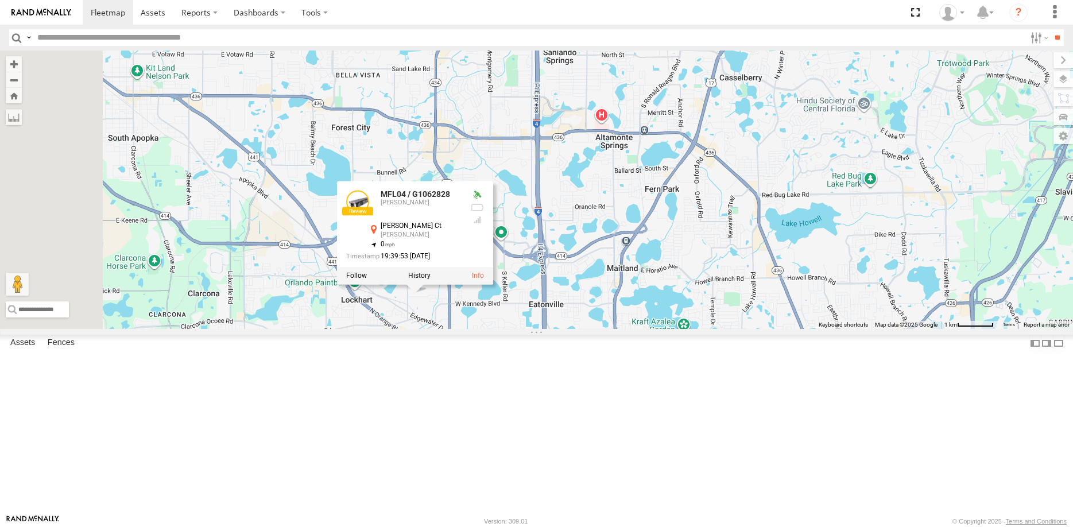
drag, startPoint x: 658, startPoint y: 239, endPoint x: 706, endPoint y: 308, distance: 83.3
click at [706, 308] on div "MFL04 / G1062828 MT03 PLATE # B4ISF MFL04 / G1062828 Miner Orlando Brittany Cha…" at bounding box center [536, 190] width 1073 height 278
click at [696, 282] on div "MFL04 / G1062828 MT03 PLATE # B4ISF MFL04 / G1062828 Miner Orlando Brittany Cha…" at bounding box center [536, 190] width 1073 height 278
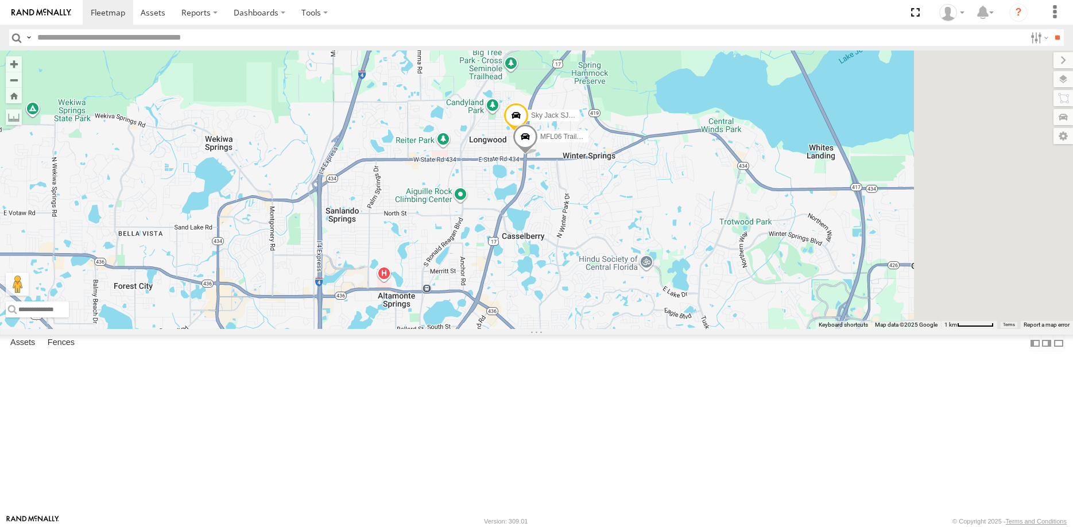
drag, startPoint x: 757, startPoint y: 259, endPoint x: 526, endPoint y: 422, distance: 282.6
click at [526, 329] on div "MFL04 / G1062828 MT03 PLATE # B4ISF Sky Jack SJIII Orlando Serial #251065 MFL06…" at bounding box center [536, 190] width 1073 height 278
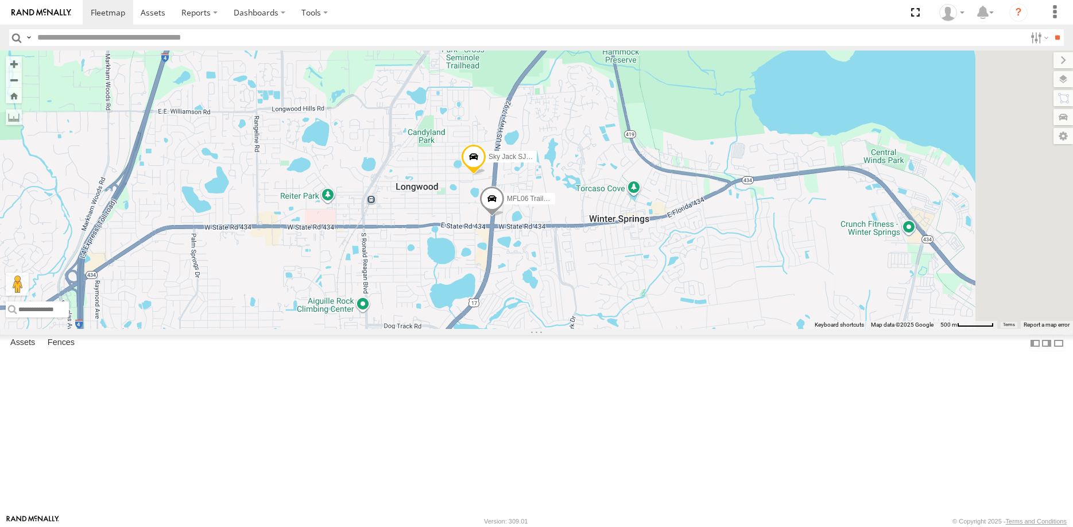
drag, startPoint x: 738, startPoint y: 219, endPoint x: 672, endPoint y: 323, distance: 123.1
click at [672, 323] on div "MFL04 / G1062828 MT03 PLATE # B4ISF Sky Jack SJIII Orlando Serial #251065 MFL06…" at bounding box center [536, 190] width 1073 height 278
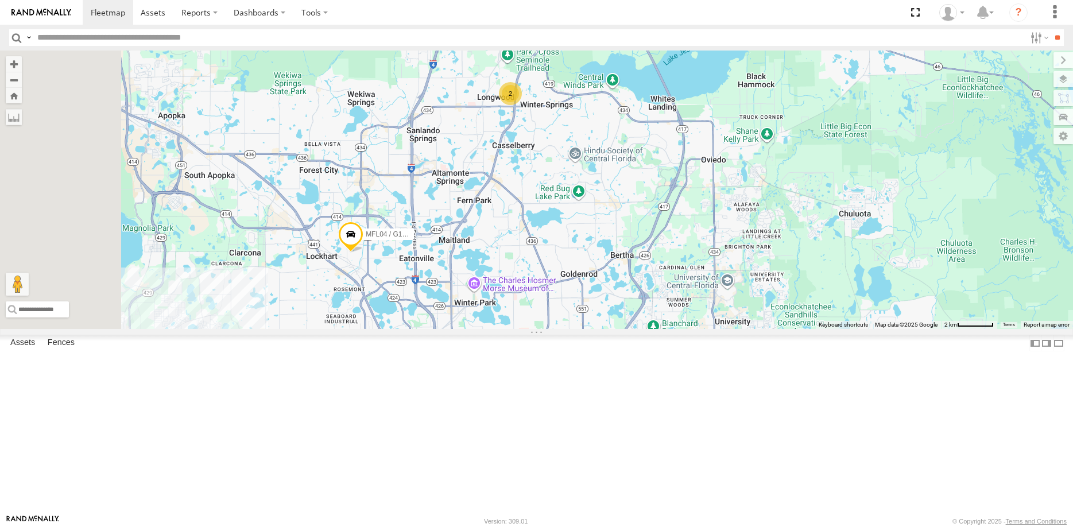
drag, startPoint x: 492, startPoint y: 430, endPoint x: 628, endPoint y: 267, distance: 212.3
click at [628, 267] on div "MFL04 / G1062828 MT03 PLATE # B4ISF 2" at bounding box center [536, 190] width 1073 height 278
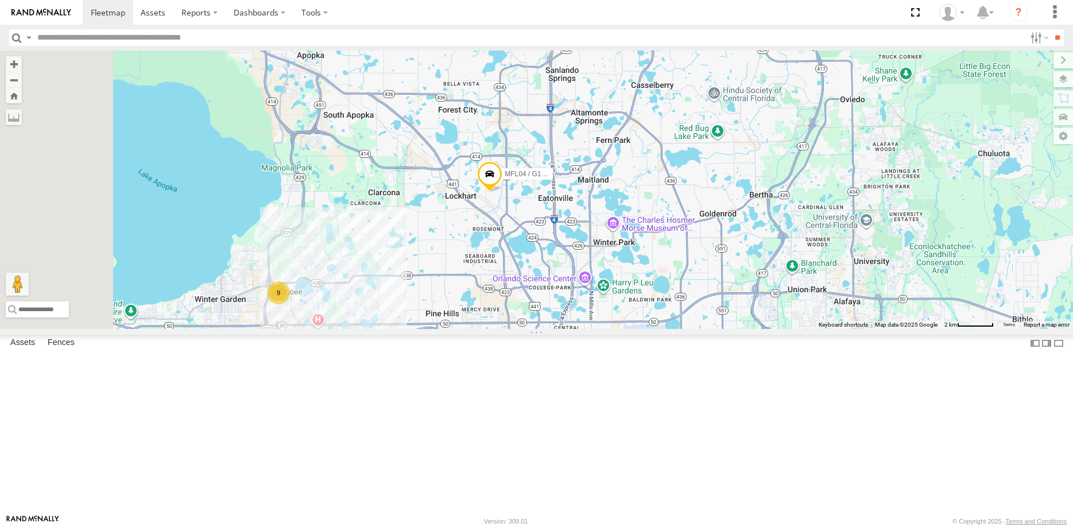
drag, startPoint x: 592, startPoint y: 320, endPoint x: 715, endPoint y: 266, distance: 134.4
click at [715, 266] on div "MFL04 / G1062828 MT03 PLATE # B4ISF 2 9" at bounding box center [536, 190] width 1073 height 278
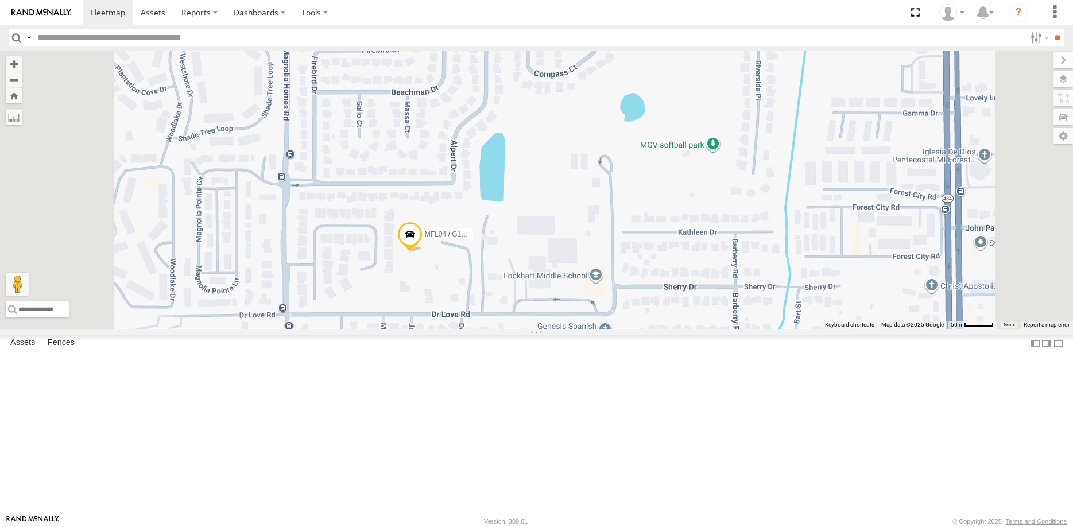
drag, startPoint x: 576, startPoint y: 413, endPoint x: 545, endPoint y: 370, distance: 53.0
click at [576, 329] on div "MFL04 / G1062828 MT03 PLATE # B4ISF" at bounding box center [536, 190] width 1073 height 278
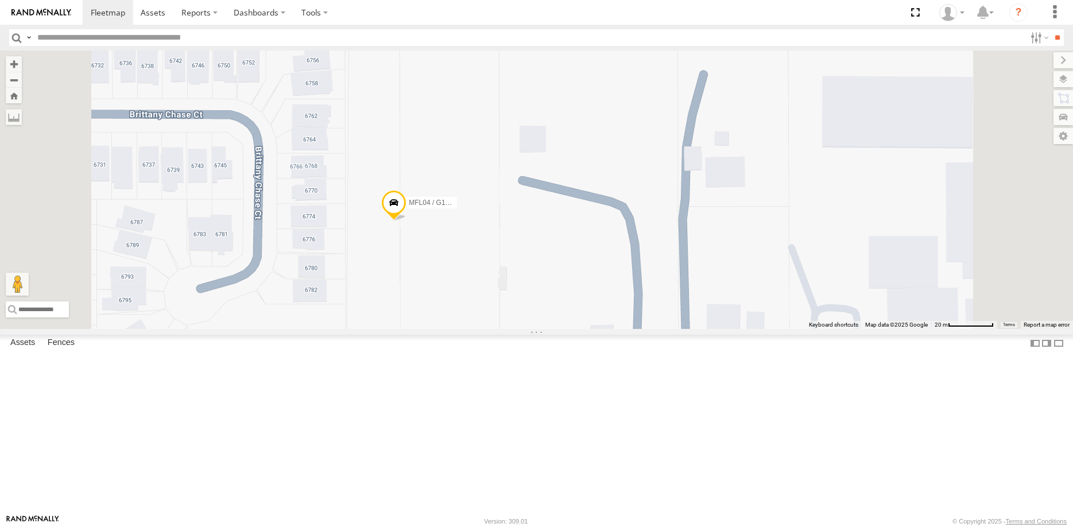
click at [0, 0] on span "Satellite" at bounding box center [0, 0] width 0 height 0
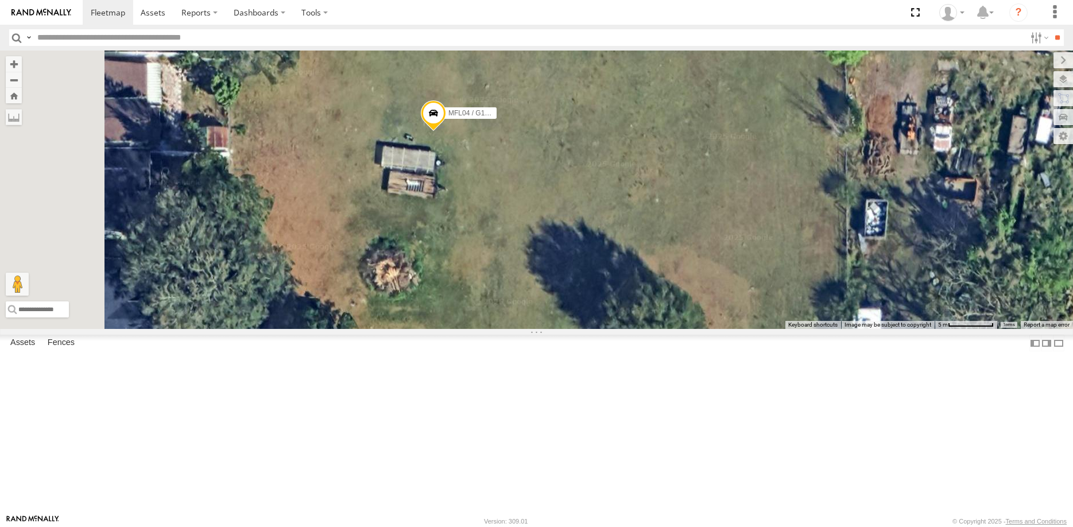
drag, startPoint x: 498, startPoint y: 323, endPoint x: 585, endPoint y: 295, distance: 91.7
click at [585, 295] on div "MFL04 / G1062828 MT03 PLATE # B4ISF" at bounding box center [536, 190] width 1073 height 278
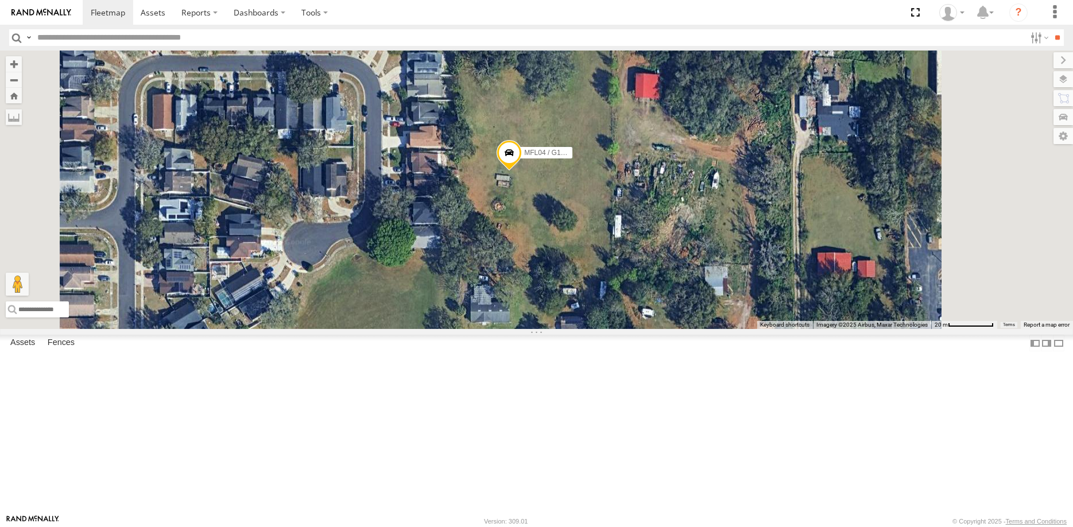
click at [0, 0] on span "Terrain" at bounding box center [0, 0] width 0 height 0
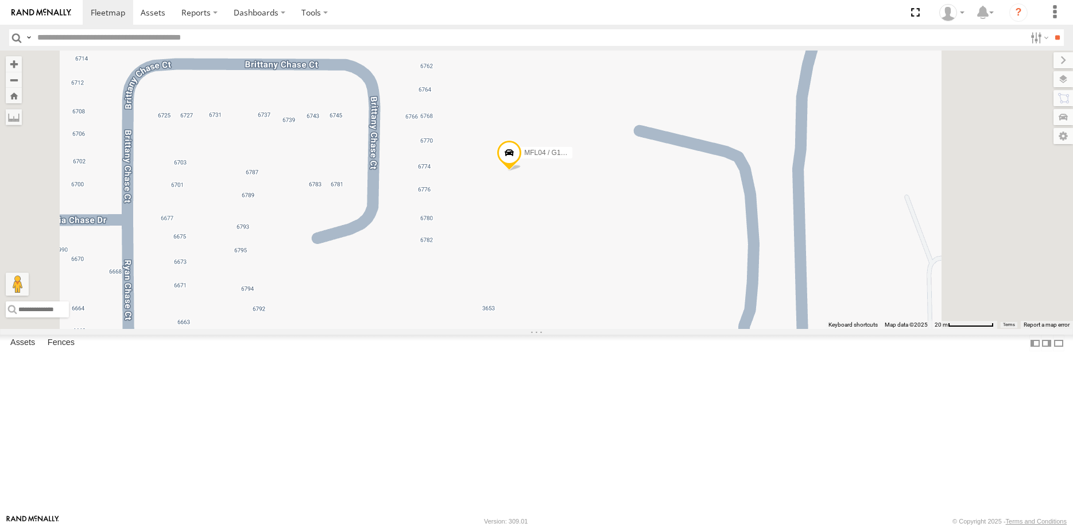
click at [0, 0] on span "Satellite" at bounding box center [0, 0] width 0 height 0
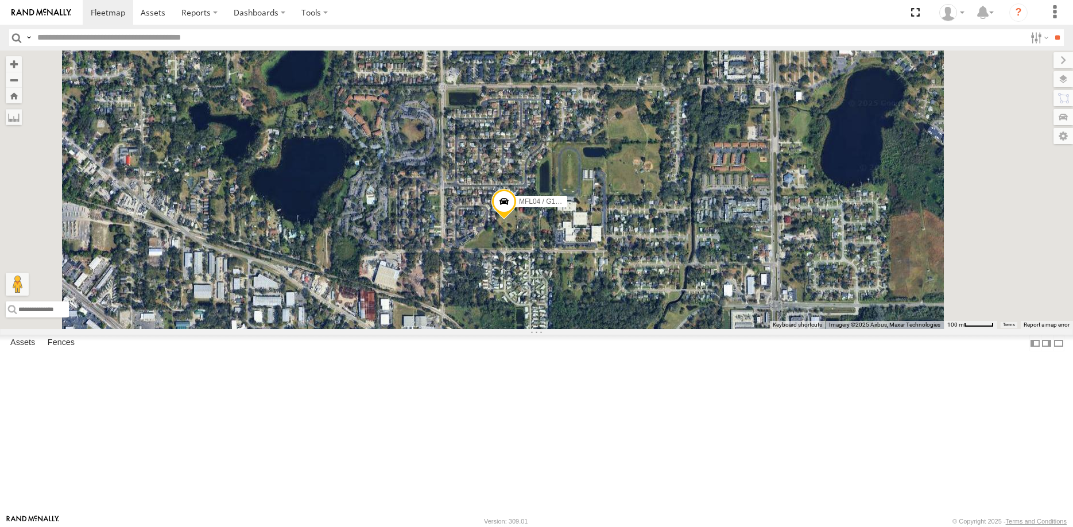
click at [0, 0] on span "Roadmap" at bounding box center [0, 0] width 0 height 0
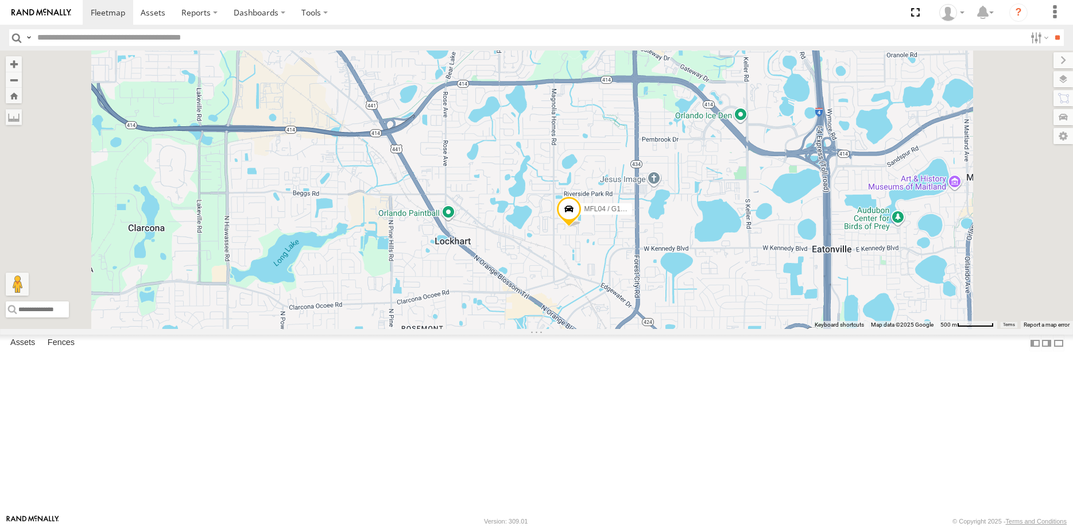
scroll to position [0, 0]
click at [0, 0] on span at bounding box center [0, 0] width 0 height 0
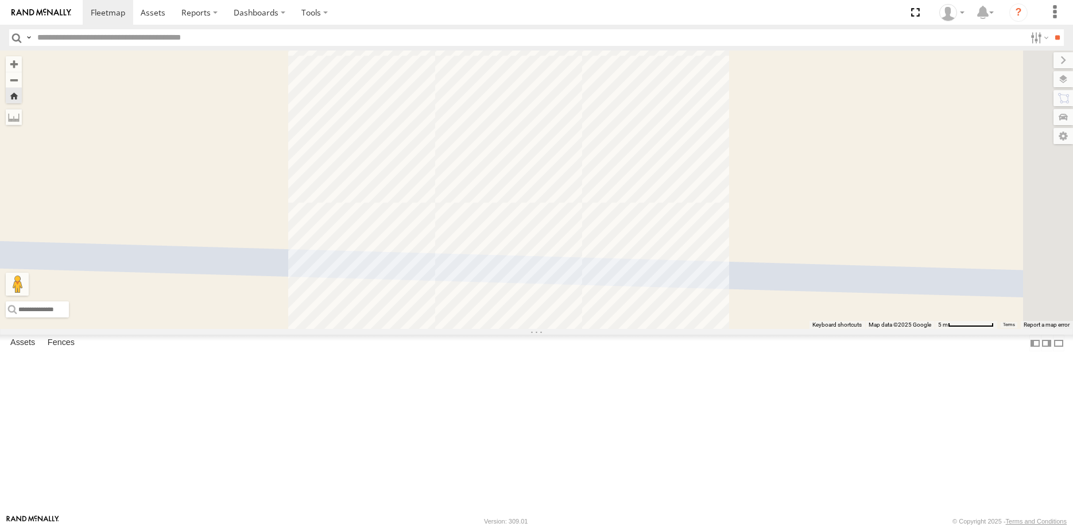
drag, startPoint x: 685, startPoint y: 201, endPoint x: 672, endPoint y: 347, distance: 146.4
click at [672, 329] on div "Sky Jack SJIII [PERSON_NAME] Serial# 239992" at bounding box center [536, 190] width 1073 height 278
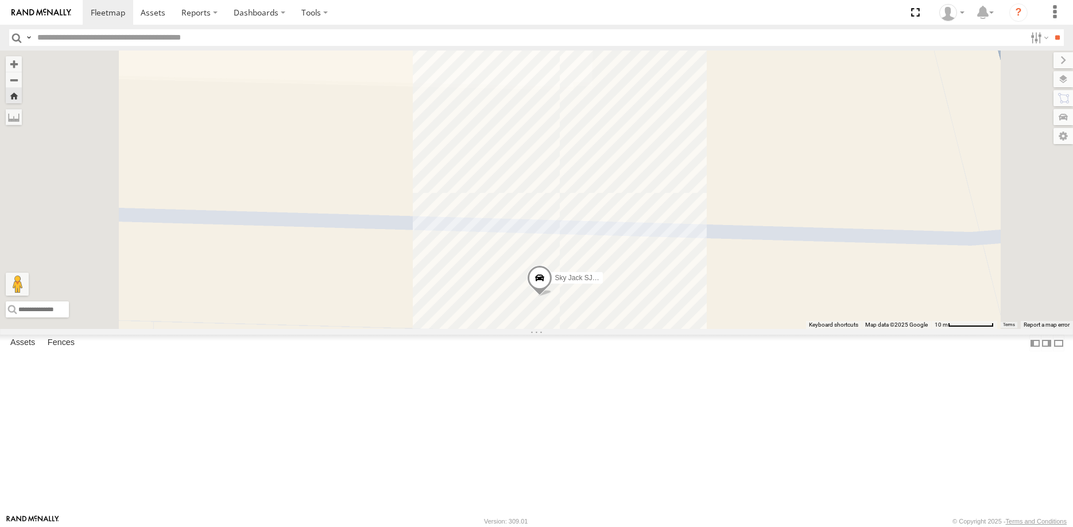
drag, startPoint x: 704, startPoint y: 368, endPoint x: 687, endPoint y: 379, distance: 19.9
click at [552, 296] on span at bounding box center [539, 280] width 25 height 31
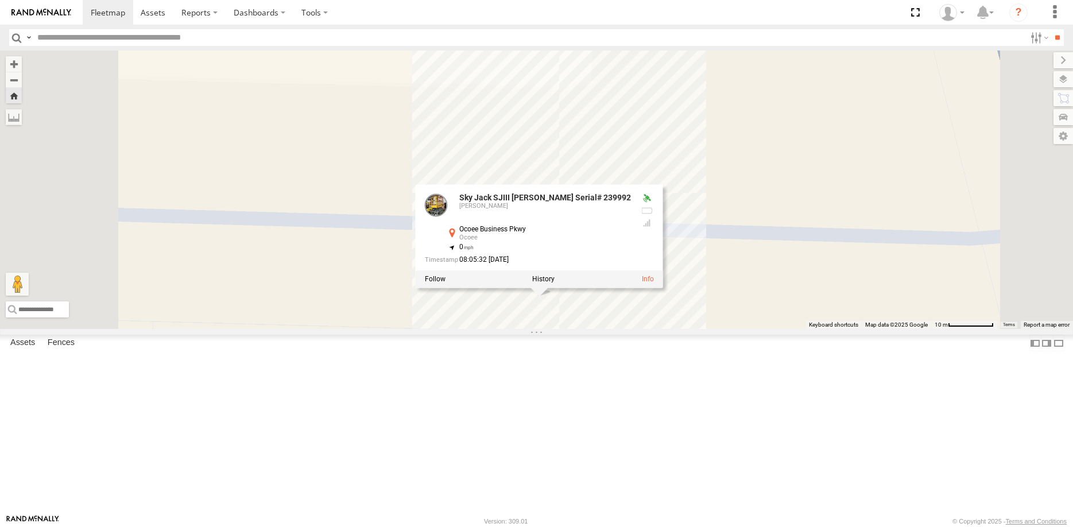
click at [634, 329] on div "Sky Jack SJIII Olando Serial# 239992 Sky Jack SJIII Olando Serial# 239992 Miner…" at bounding box center [536, 190] width 1073 height 278
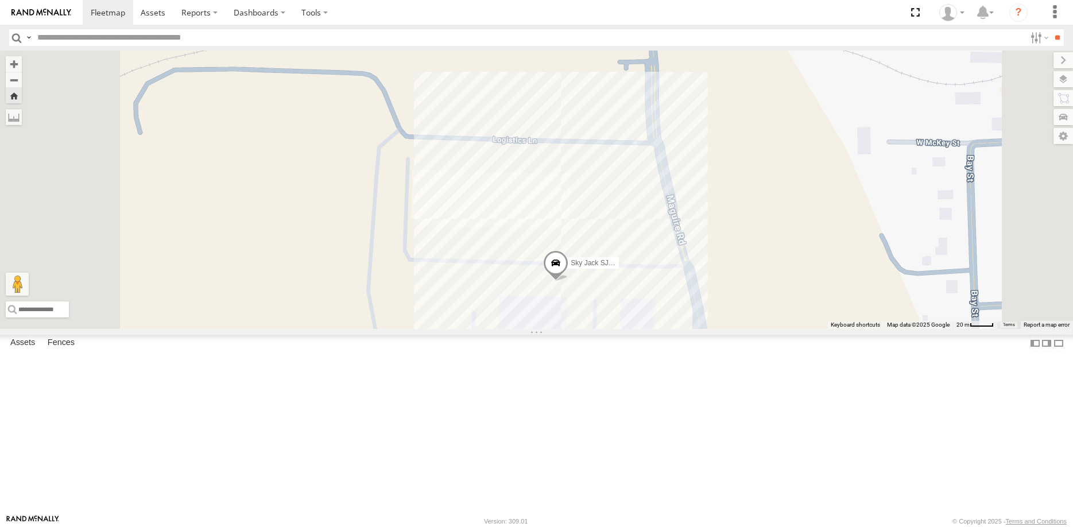
click at [0, 0] on div at bounding box center [0, 0] width 0 height 0
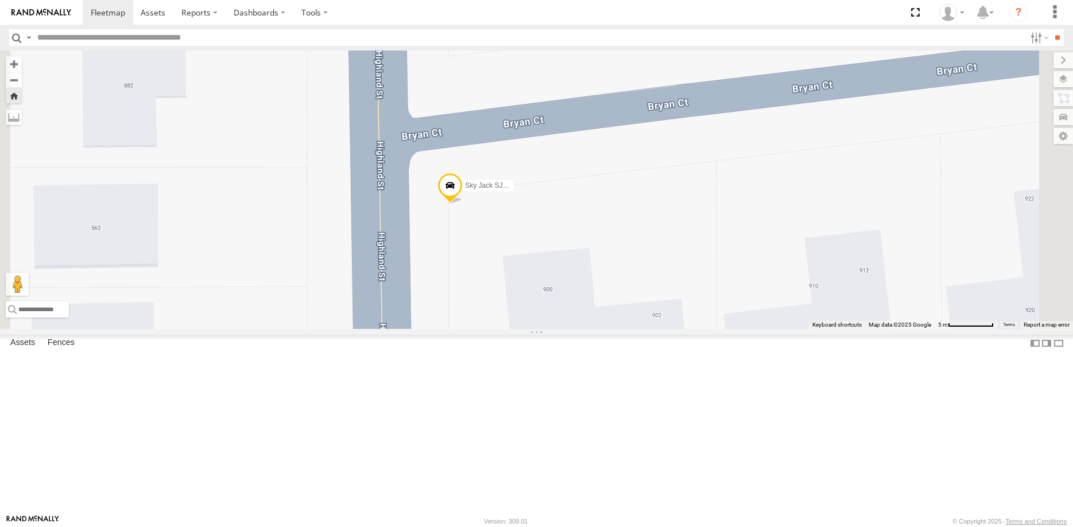
drag, startPoint x: 593, startPoint y: 343, endPoint x: 639, endPoint y: 309, distance: 56.3
click at [639, 309] on div "Sky Jack SJIII Orlando Serial #251065" at bounding box center [536, 190] width 1073 height 278
click at [0, 0] on span at bounding box center [0, 0] width 0 height 0
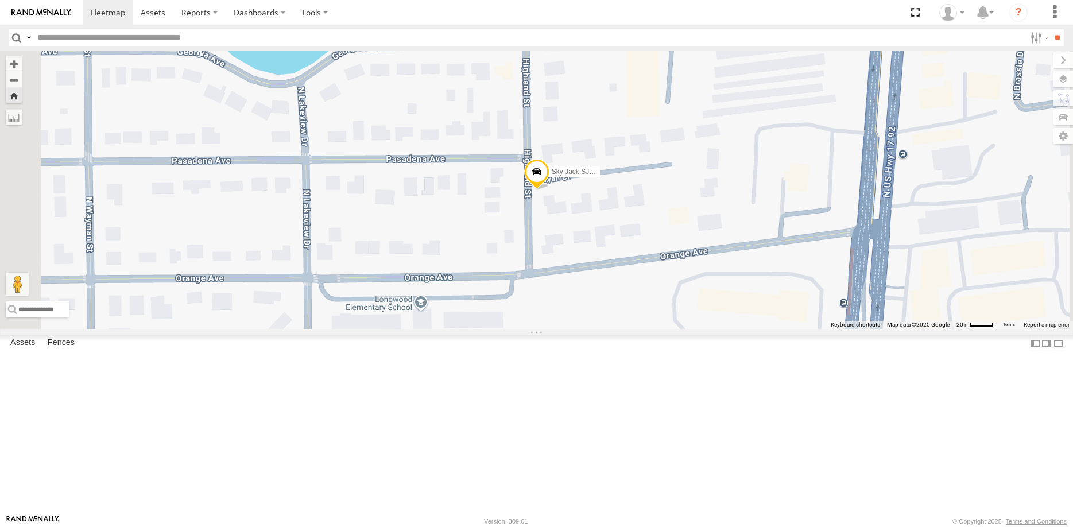
click at [695, 255] on div "Sky Jack SJIII Orlando Serial #251065" at bounding box center [536, 190] width 1073 height 278
click at [549, 189] on span at bounding box center [535, 173] width 25 height 31
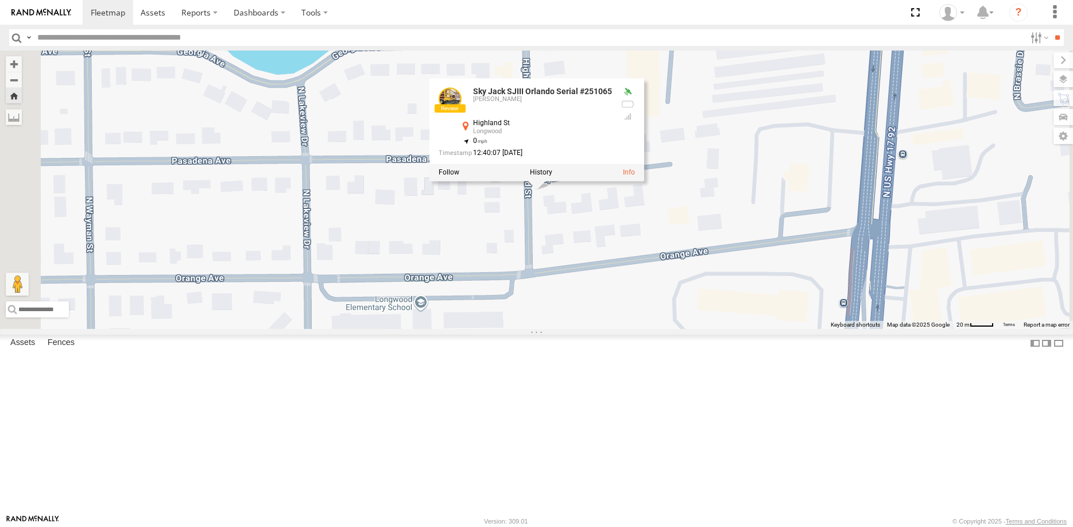
click at [643, 181] on div "Sky Jack SJIII Orlando Serial #251065 Miner Orlando Highland St Longwood 28.704…" at bounding box center [536, 129] width 215 height 103
click at [643, 181] on div at bounding box center [536, 172] width 215 height 17
click at [552, 176] on label at bounding box center [540, 172] width 22 height 8
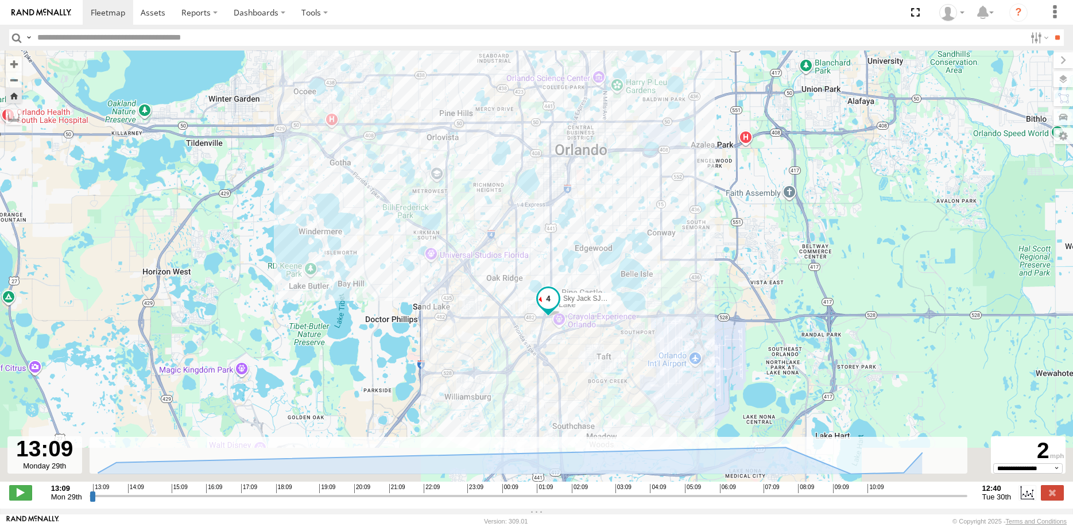
drag, startPoint x: 638, startPoint y: 343, endPoint x: 603, endPoint y: 236, distance: 111.8
click at [603, 236] on div "Sky Jack SJIII Orlando Serial #251065" at bounding box center [536, 272] width 1073 height 443
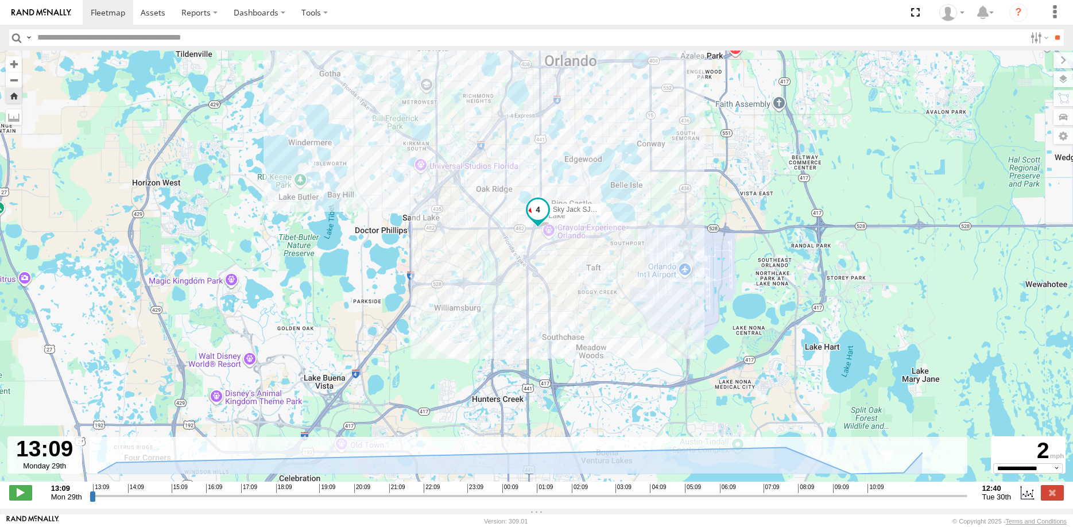
drag, startPoint x: 567, startPoint y: 320, endPoint x: 563, endPoint y: 235, distance: 85.0
click at [563, 235] on div "Sky Jack SJIII Orlando Serial #251065" at bounding box center [536, 272] width 1073 height 443
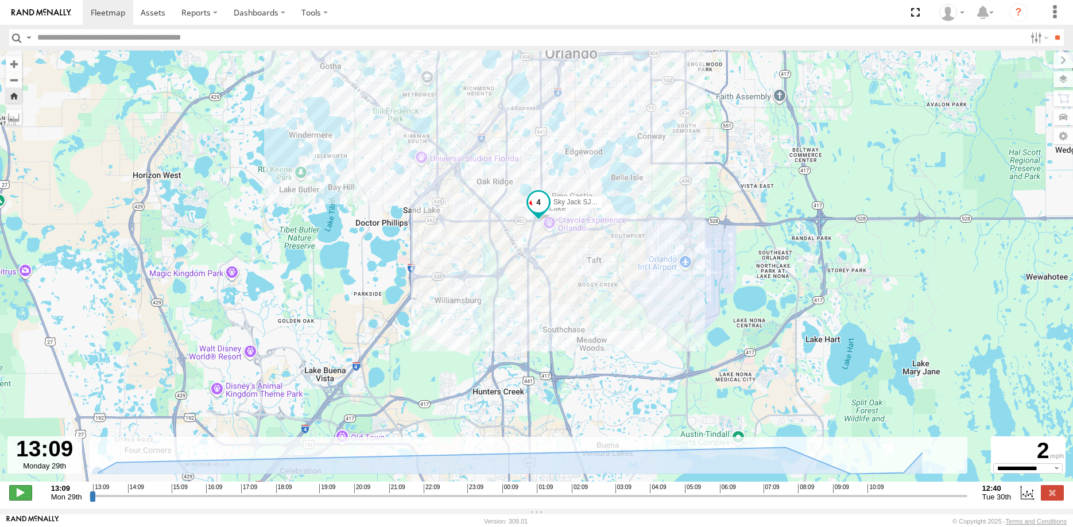
click at [15, 499] on span at bounding box center [20, 492] width 23 height 15
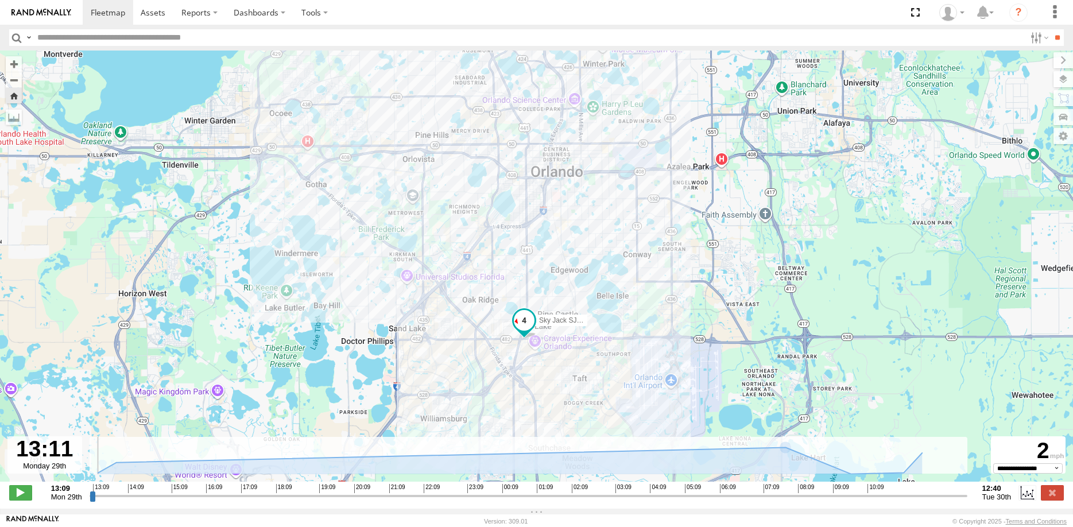
drag, startPoint x: 709, startPoint y: 235, endPoint x: 694, endPoint y: 356, distance: 122.0
click at [694, 356] on div "Sky Jack SJIII Orlando Serial #251065" at bounding box center [536, 272] width 1073 height 443
drag, startPoint x: 95, startPoint y: 499, endPoint x: 899, endPoint y: 511, distance: 804.2
click at [899, 501] on input "range" at bounding box center [529, 495] width 878 height 11
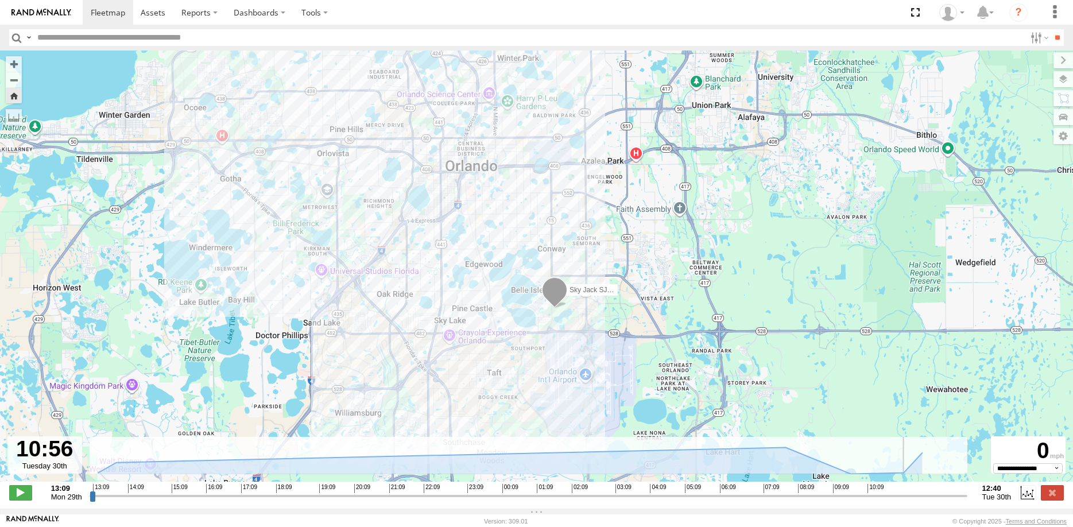
drag, startPoint x: 743, startPoint y: 209, endPoint x: 704, endPoint y: 340, distance: 136.0
click at [719, 355] on div "Sky Jack SJIII Orlando Serial #251065" at bounding box center [536, 272] width 1073 height 443
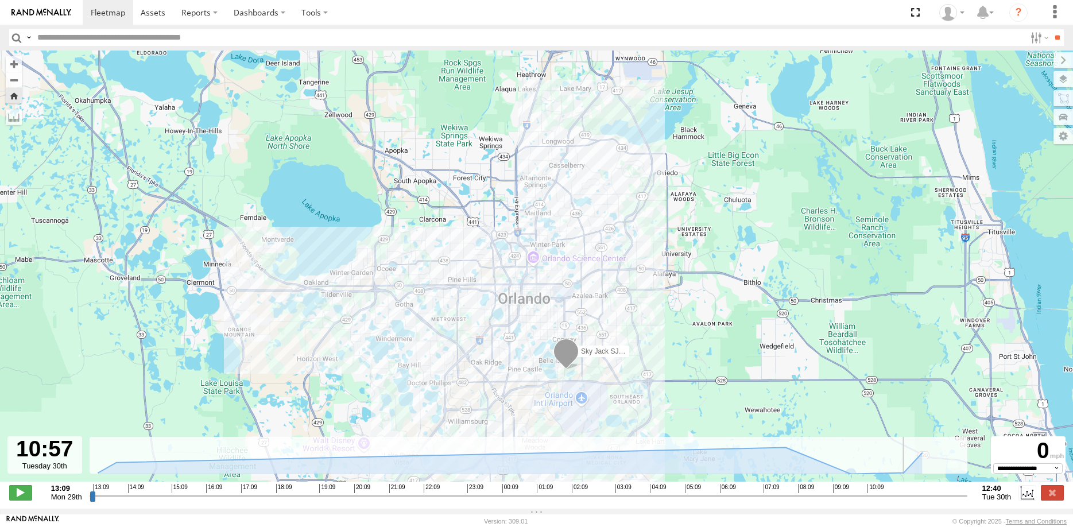
drag, startPoint x: 613, startPoint y: 155, endPoint x: 614, endPoint y: 367, distance: 211.8
click at [614, 364] on div "Sky Jack SJIII Orlando Serial #251065" at bounding box center [536, 272] width 1073 height 443
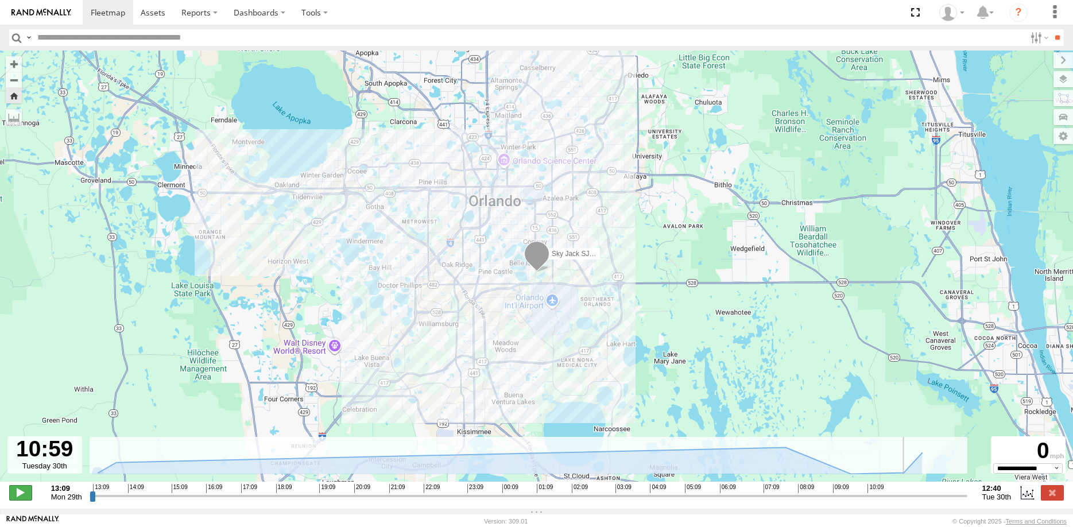
click at [21, 500] on span at bounding box center [20, 492] width 23 height 15
type input "**********"
click at [111, 22] on link at bounding box center [108, 12] width 51 height 25
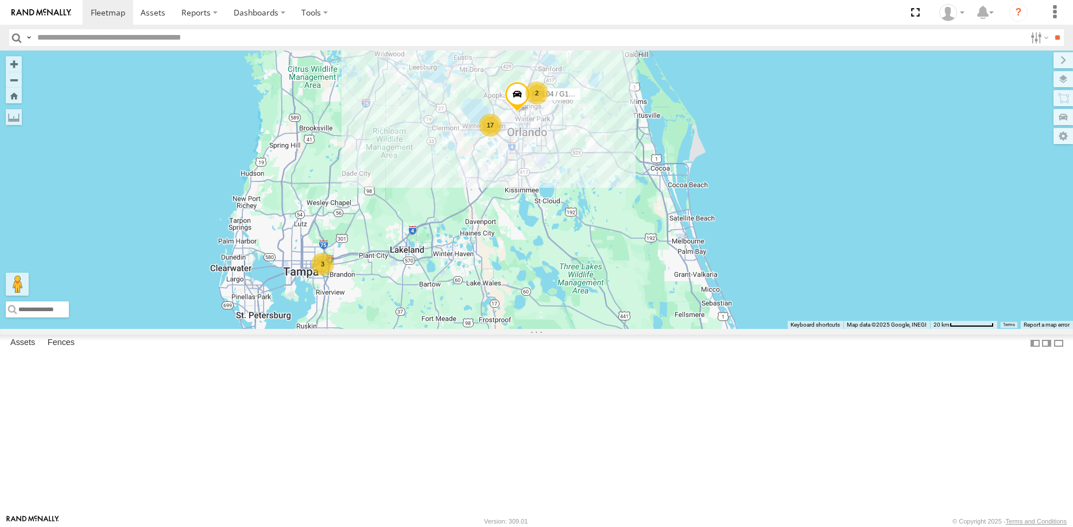
drag, startPoint x: 758, startPoint y: 320, endPoint x: 629, endPoint y: 368, distance: 137.1
click at [629, 329] on div "3 17 2 MFL04 / G1062828 MT03 PLATE # B4ISF" at bounding box center [536, 190] width 1073 height 278
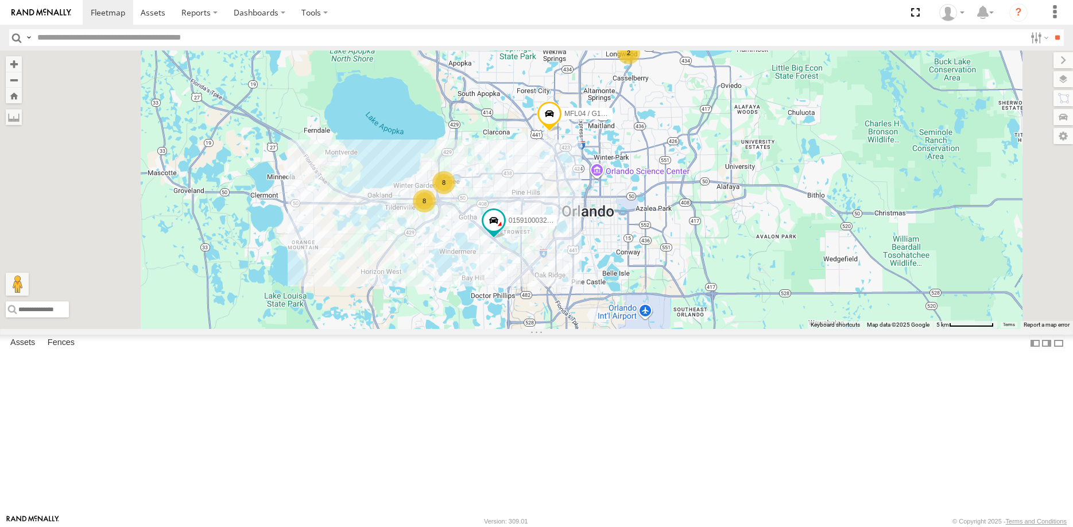
drag, startPoint x: 670, startPoint y: 202, endPoint x: 681, endPoint y: 272, distance: 71.0
click at [681, 272] on div "MFL04 / G1062828 MT03 PLATE # B4ISF 8 8 2 015910003255208" at bounding box center [536, 190] width 1073 height 278
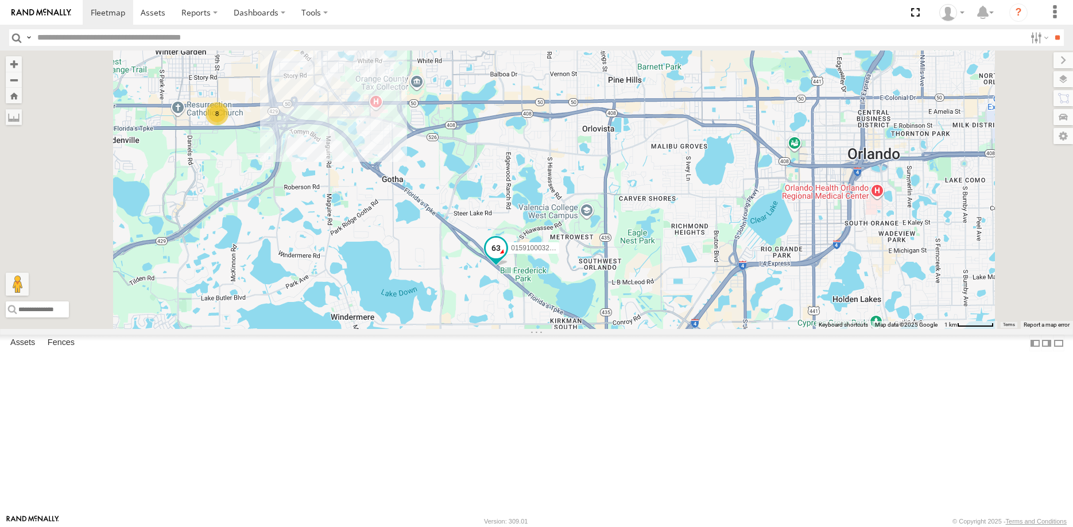
click at [506, 258] on span at bounding box center [496, 247] width 21 height 21
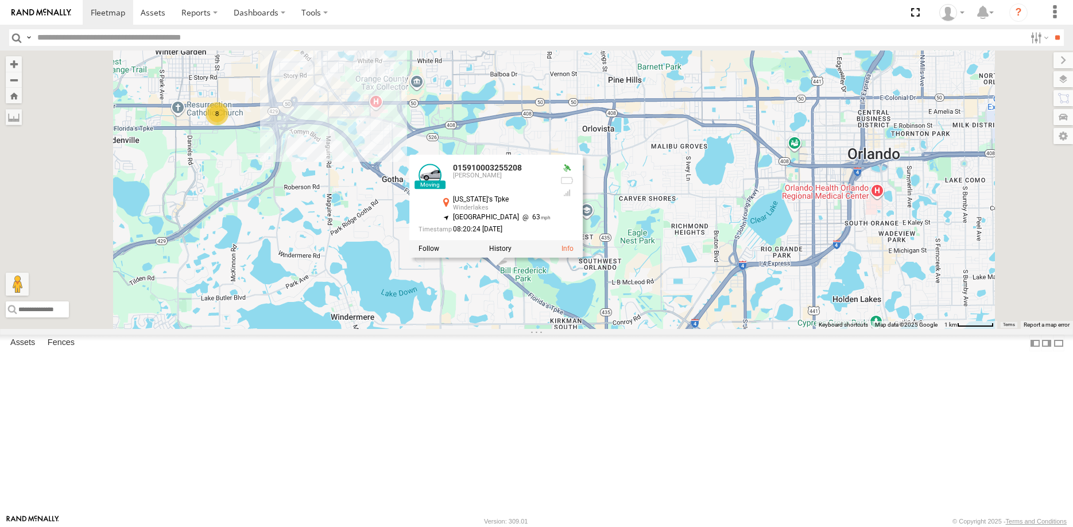
click at [798, 193] on div "MFL04 / G1062828 MT03 PLATE # B4ISF 015910003255208 8 8 015910003255208 [PERSON…" at bounding box center [536, 190] width 1073 height 278
